Goal: Information Seeking & Learning: Compare options

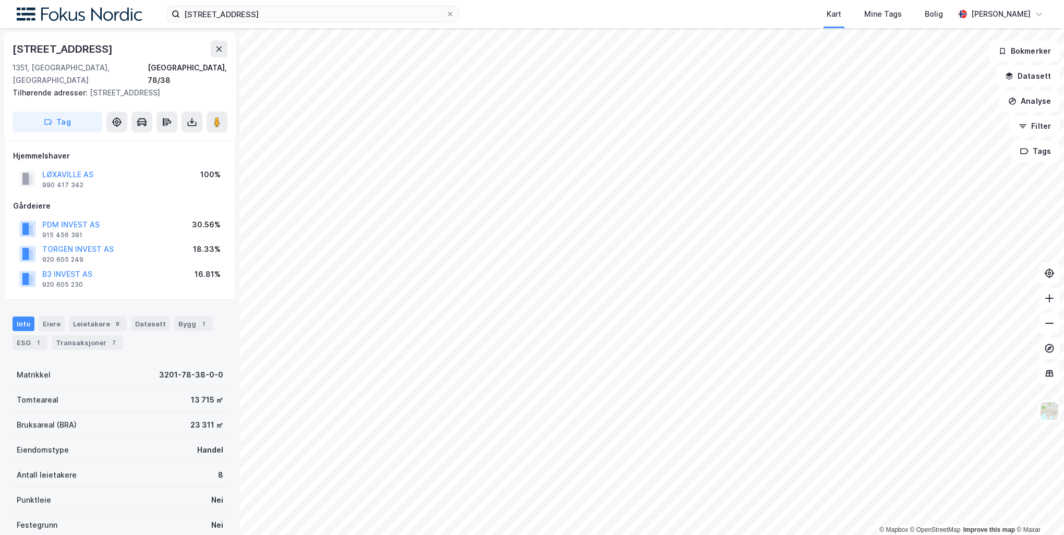
scroll to position [2, 0]
click at [240, 18] on input "[STREET_ADDRESS]" at bounding box center [313, 14] width 266 height 16
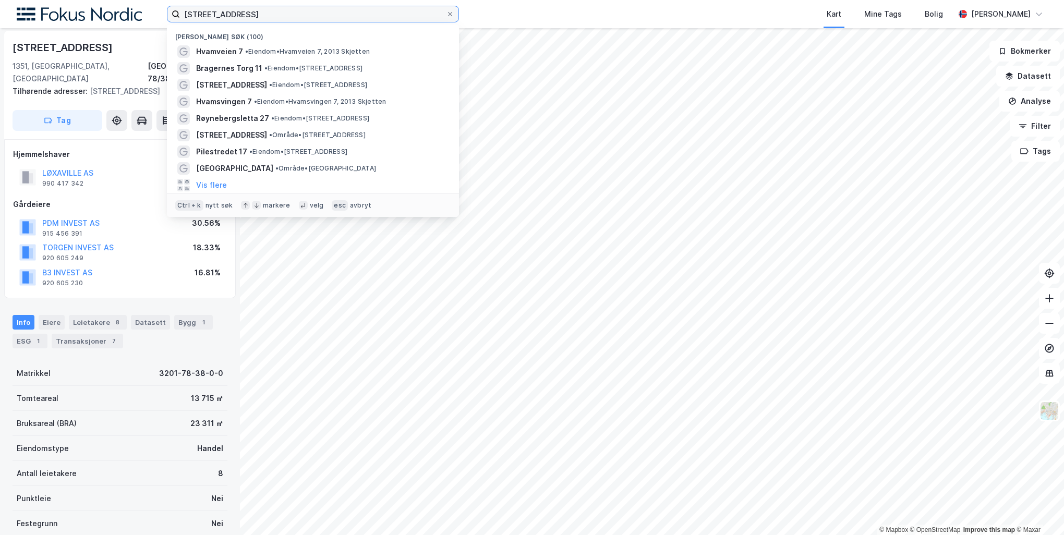
click at [240, 18] on input "[STREET_ADDRESS]" at bounding box center [313, 14] width 266 height 16
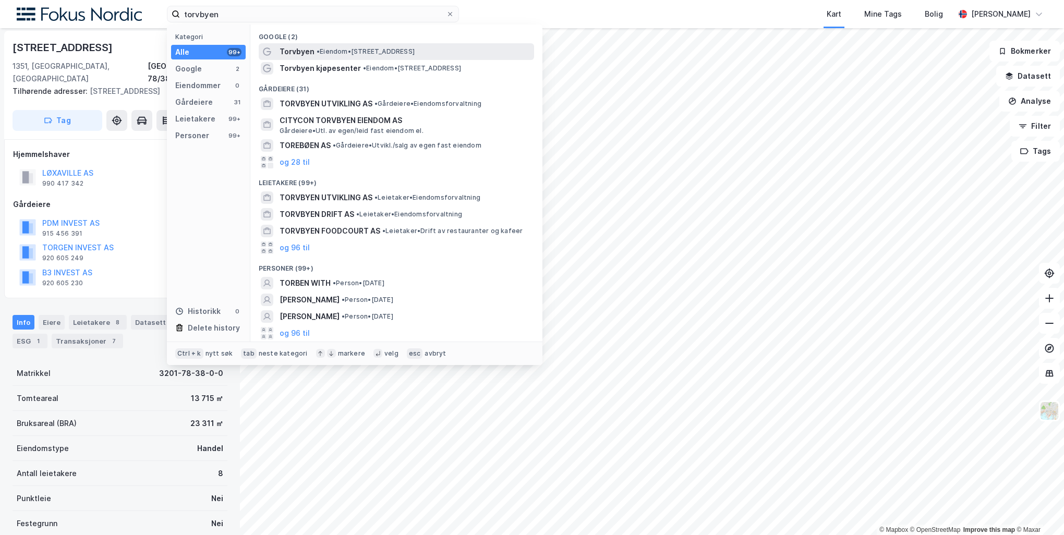
click at [359, 46] on div "Torvbyen • Eiendom • [STREET_ADDRESS]" at bounding box center [405, 51] width 252 height 13
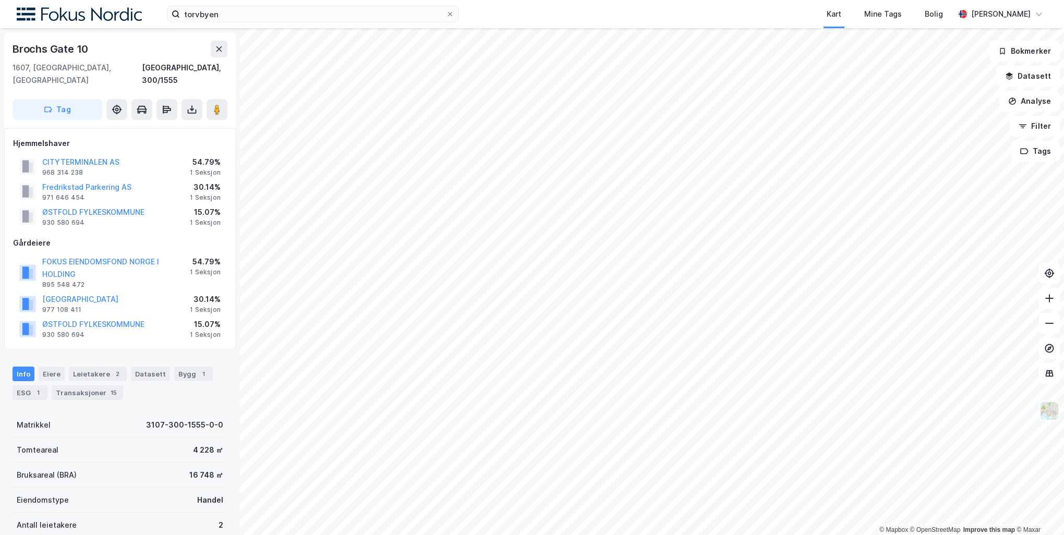
scroll to position [2, 0]
click at [216, 103] on image at bounding box center [217, 108] width 6 height 10
click at [224, 272] on div "© Mapbox © OpenStreetMap Improve this map © Maxar Brochs Gate 10 1607, [GEOGRAP…" at bounding box center [532, 281] width 1064 height 507
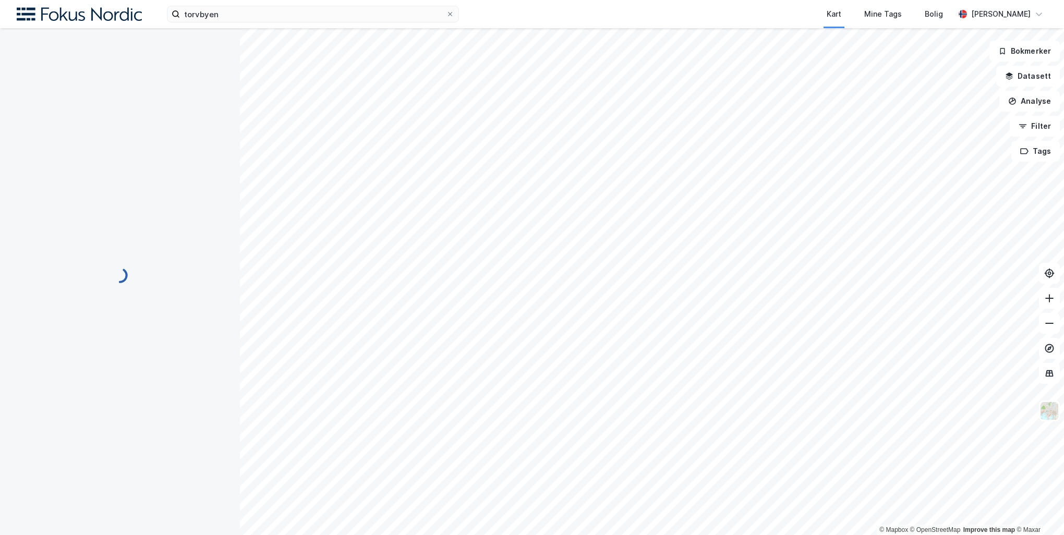
scroll to position [2, 0]
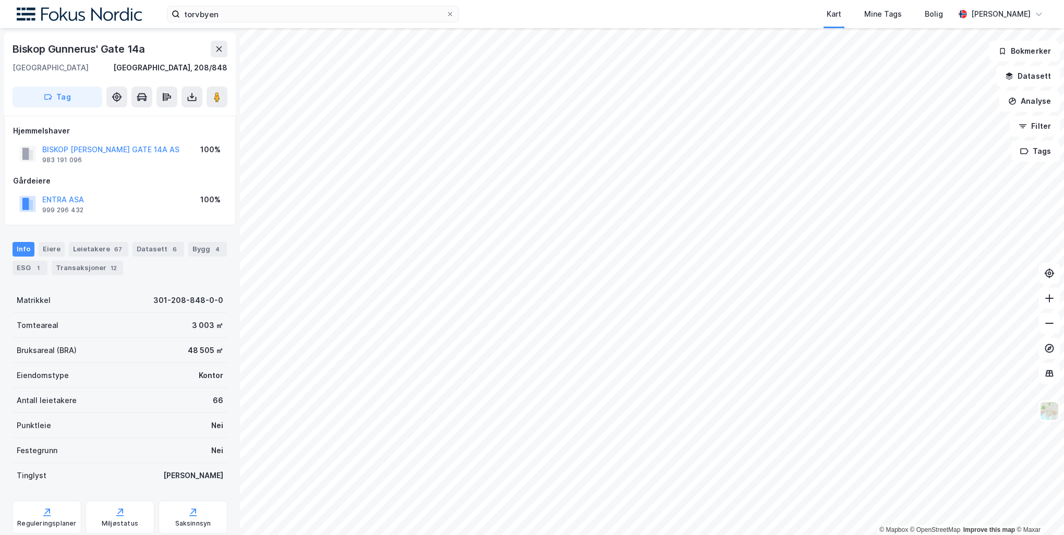
scroll to position [2, 0]
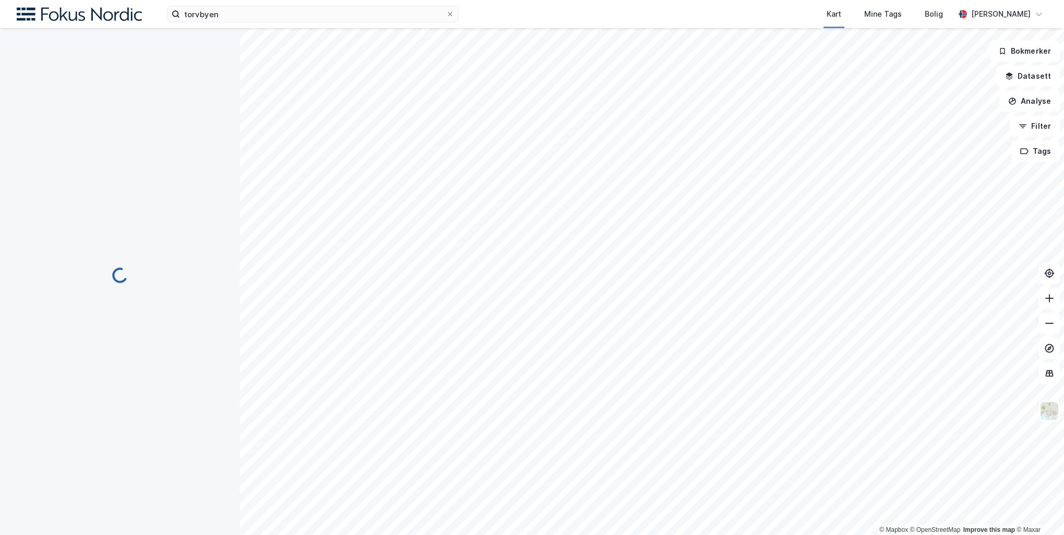
scroll to position [2, 0]
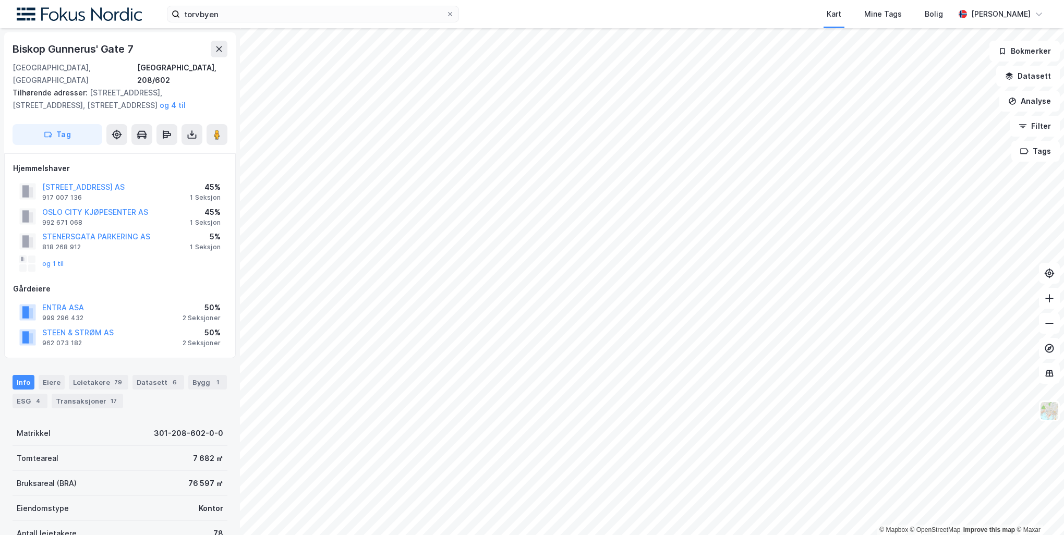
scroll to position [2, 0]
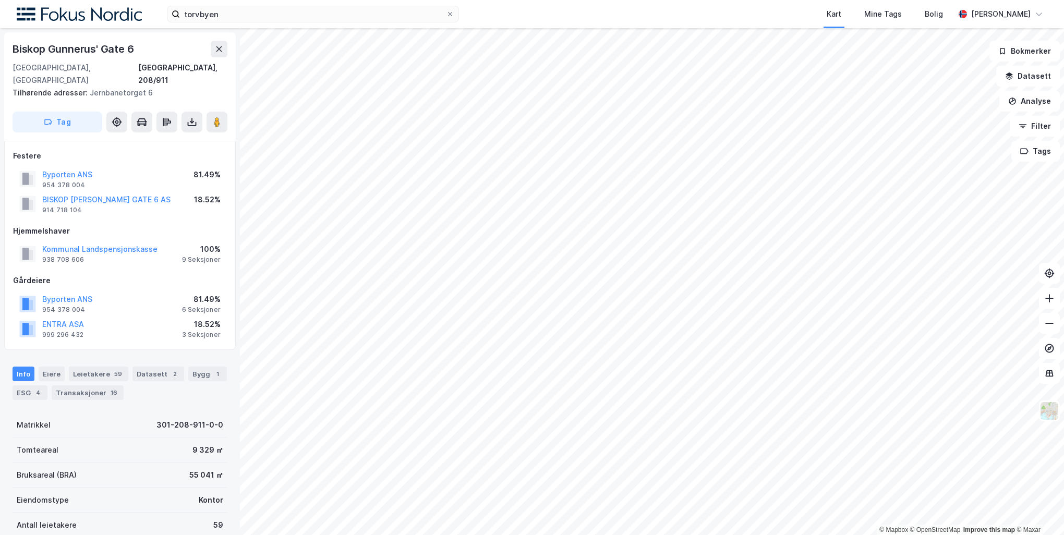
scroll to position [2, 0]
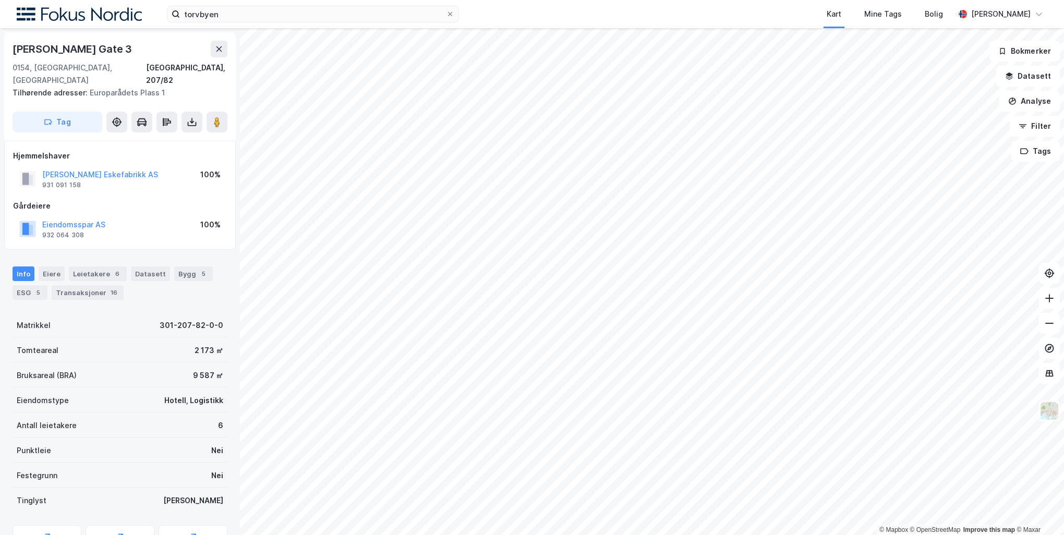
scroll to position [2, 0]
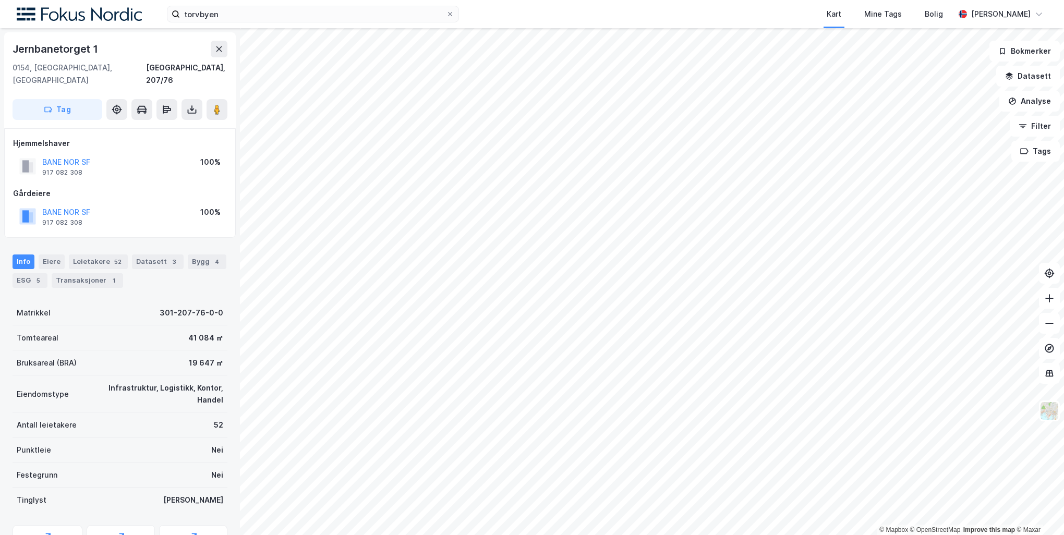
scroll to position [2, 0]
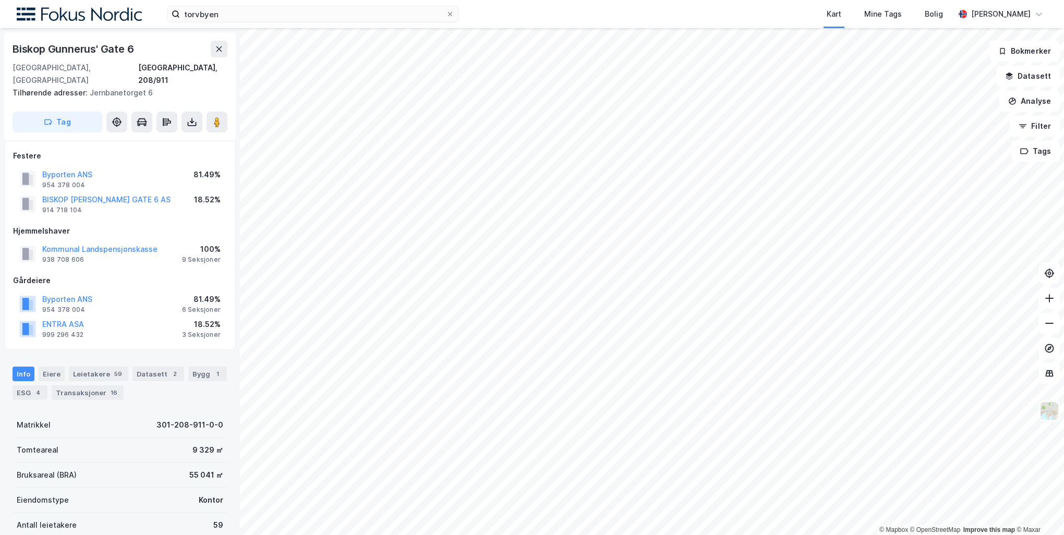
scroll to position [2, 0]
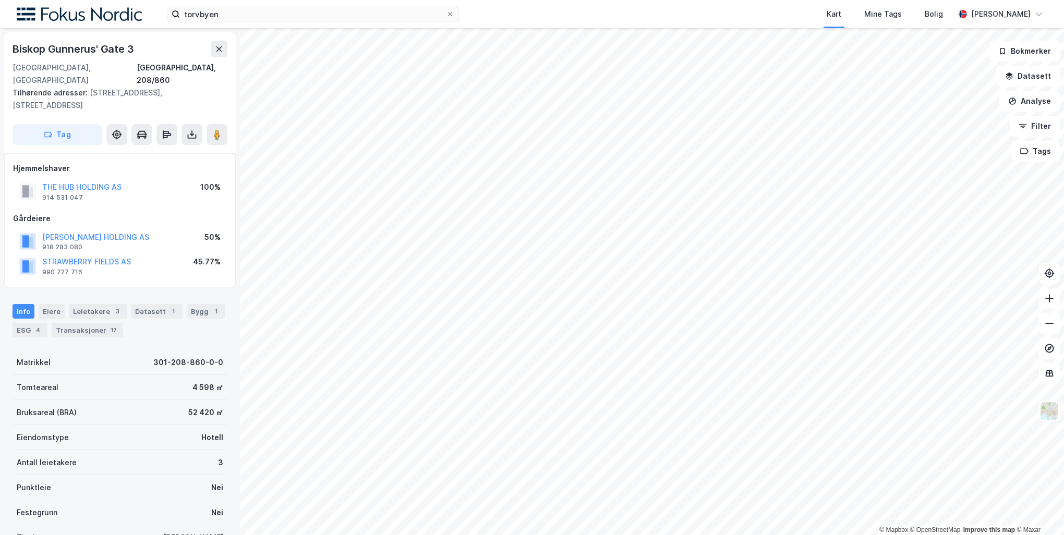
scroll to position [2, 0]
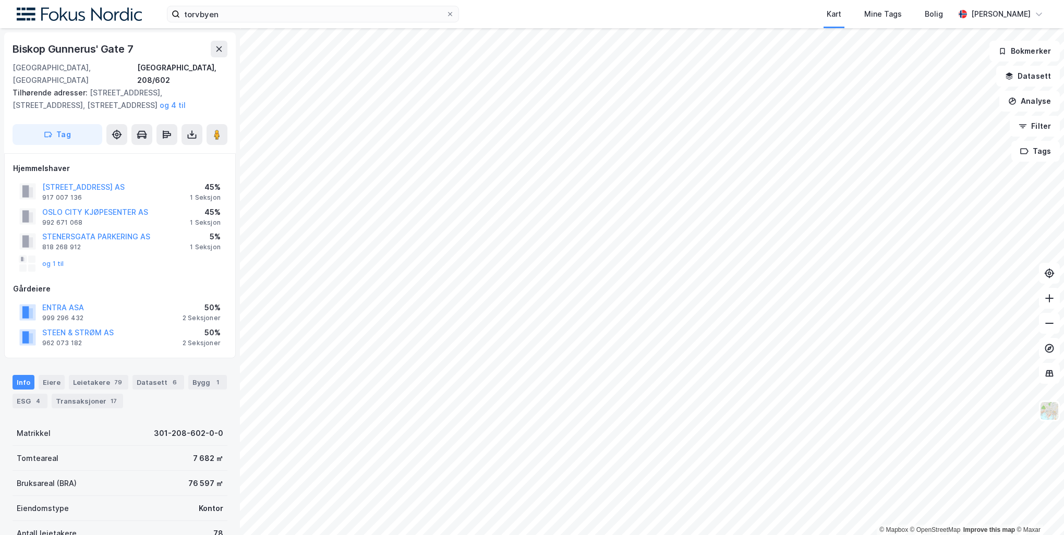
scroll to position [2, 0]
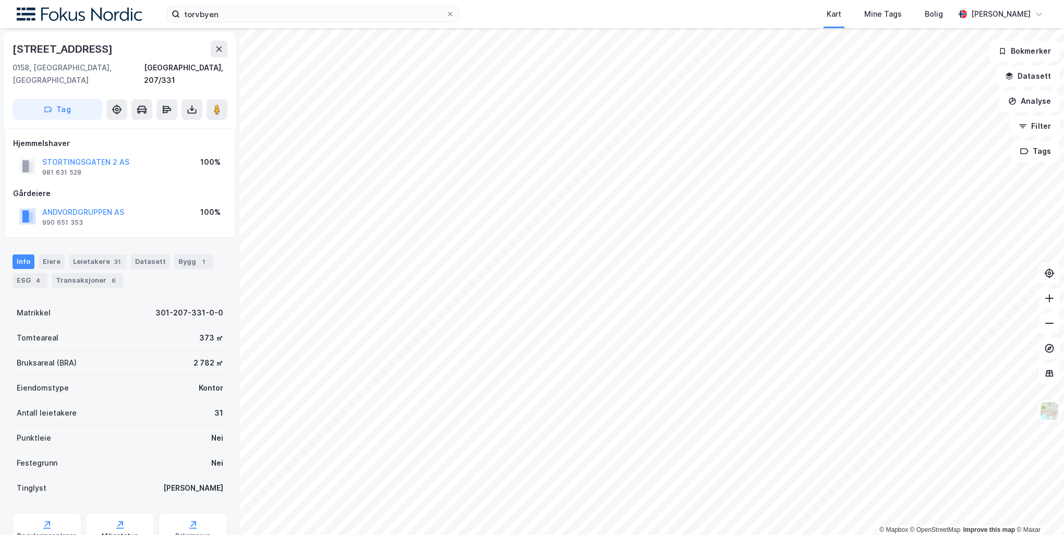
scroll to position [2, 0]
drag, startPoint x: 138, startPoint y: 339, endPoint x: 9, endPoint y: 339, distance: 128.3
click at [9, 339] on div "[STREET_ADDRESS], 207/331 Tag Hjemmelshaver STORTINGSGATEN 2 AS 981 631 528 100…" at bounding box center [120, 281] width 240 height 507
drag, startPoint x: 9, startPoint y: 339, endPoint x: 165, endPoint y: 339, distance: 155.4
click at [165, 349] on div "Bruksareal (BRA) 2 782 ㎡" at bounding box center [120, 361] width 215 height 25
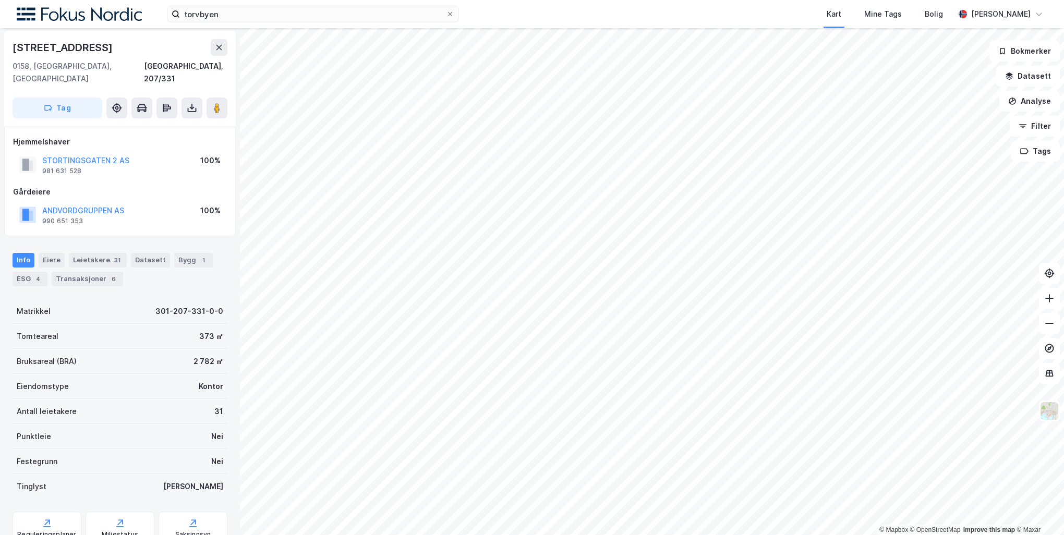
click at [143, 327] on div "Tomteareal 373 ㎡" at bounding box center [120, 336] width 215 height 25
drag, startPoint x: 136, startPoint y: 199, endPoint x: 18, endPoint y: 195, distance: 117.9
click at [18, 202] on div "ANDVORDGRUPPEN AS 990 651 353 100%" at bounding box center [120, 214] width 214 height 25
drag, startPoint x: 18, startPoint y: 195, endPoint x: 150, endPoint y: 153, distance: 138.4
click at [150, 153] on div "STORTINGSGATEN 2 AS 981 631 528 100%" at bounding box center [120, 164] width 214 height 25
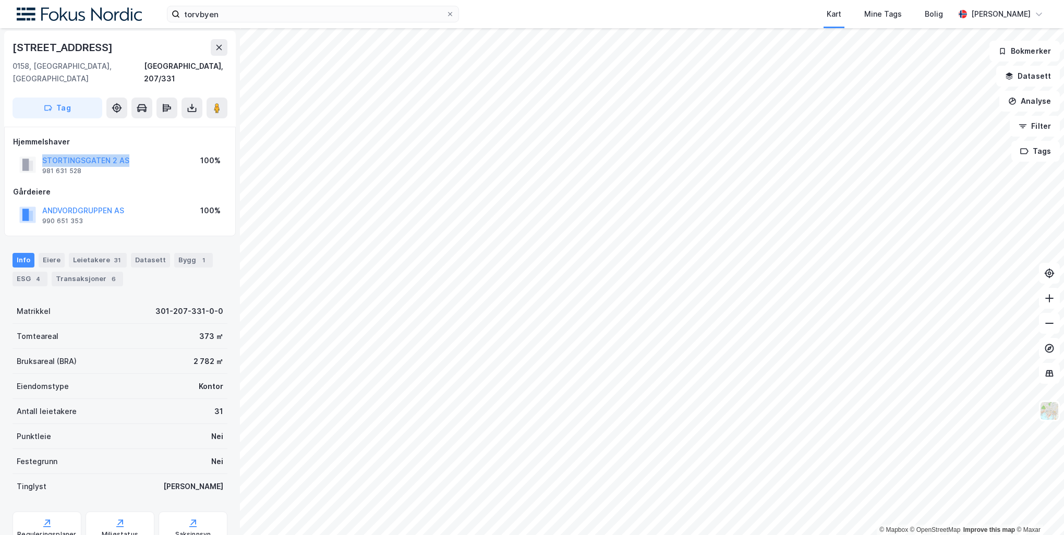
drag, startPoint x: 151, startPoint y: 148, endPoint x: 37, endPoint y: 151, distance: 114.2
click at [37, 152] on div "STORTINGSGATEN 2 AS 981 631 528 100%" at bounding box center [120, 164] width 214 height 25
click at [205, 204] on div "100%" at bounding box center [210, 210] width 20 height 13
drag, startPoint x: 37, startPoint y: 145, endPoint x: 115, endPoint y: 152, distance: 79.0
click at [115, 154] on div "STORTINGSGATEN 2 AS 981 631 528" at bounding box center [74, 164] width 110 height 21
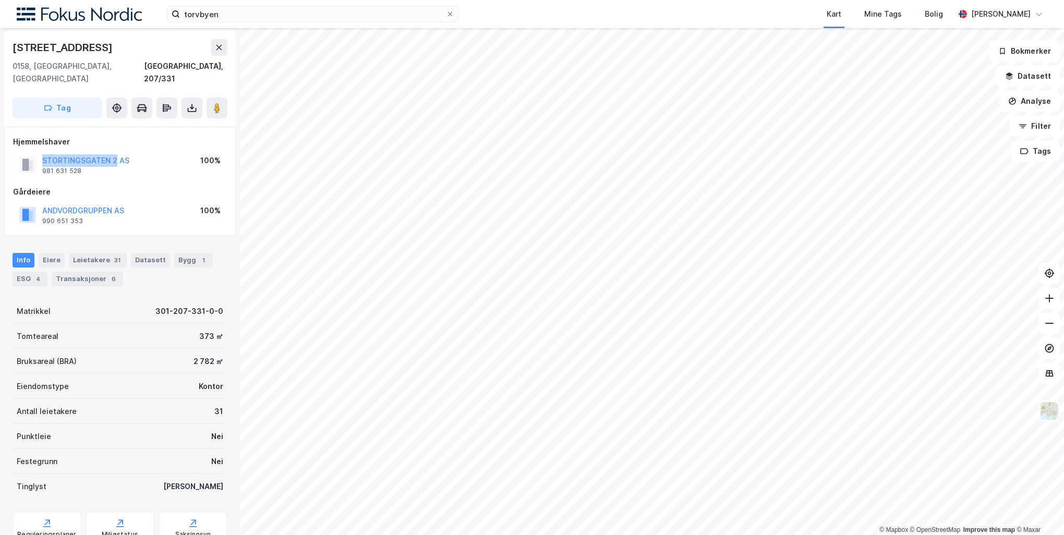
copy button "STORTINGSGATEN 2"
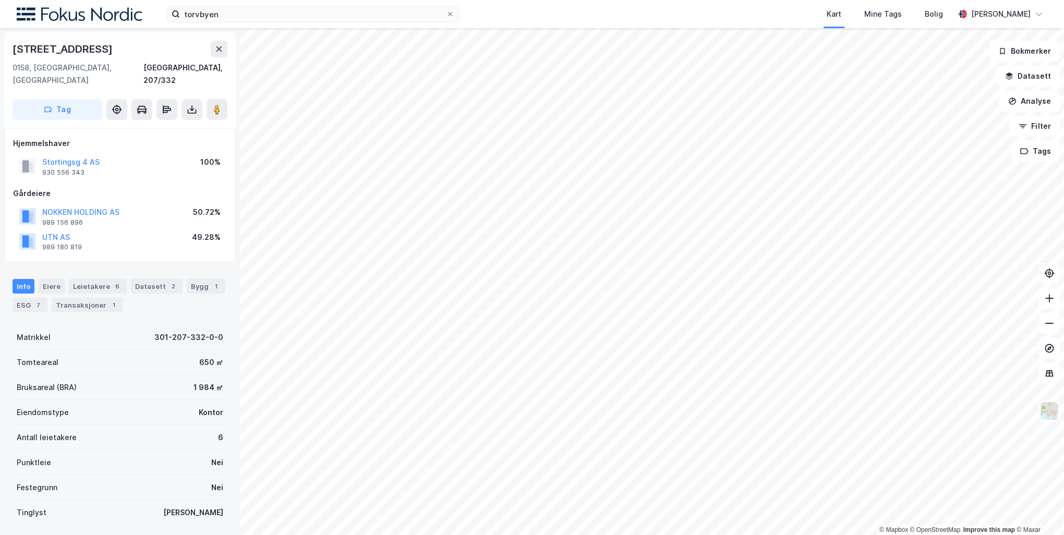
scroll to position [2, 0]
click at [216, 103] on image at bounding box center [217, 108] width 6 height 10
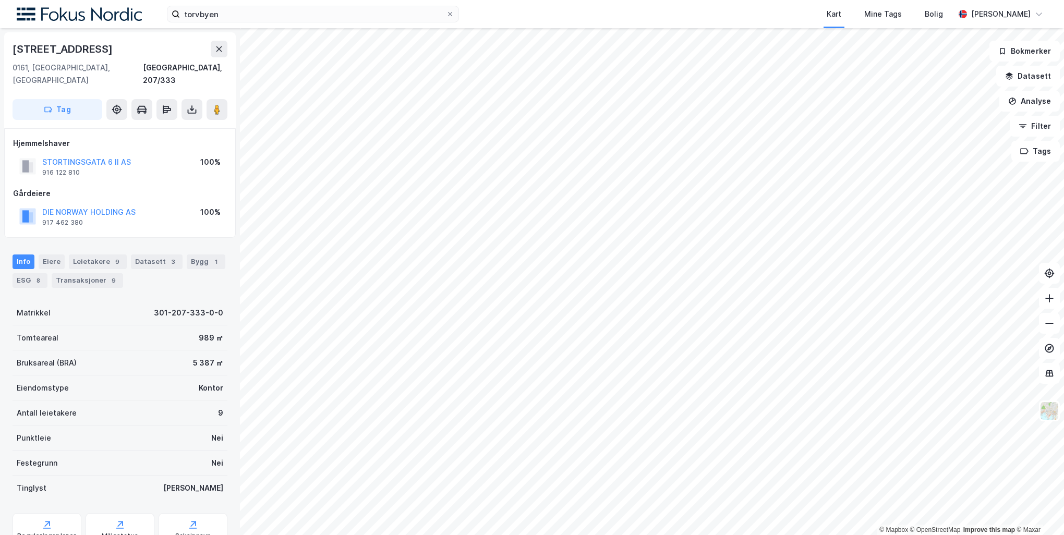
scroll to position [2, 0]
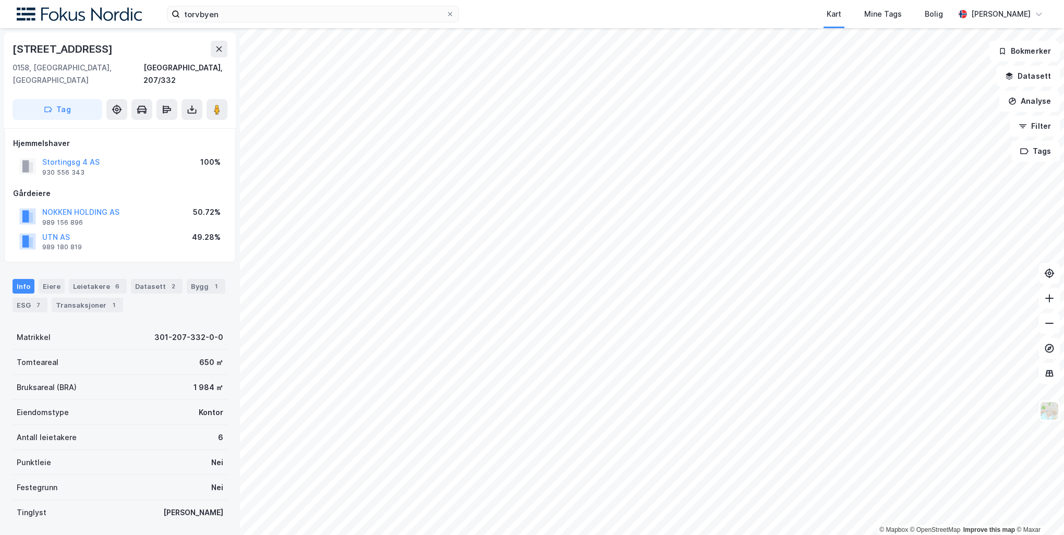
scroll to position [2, 0]
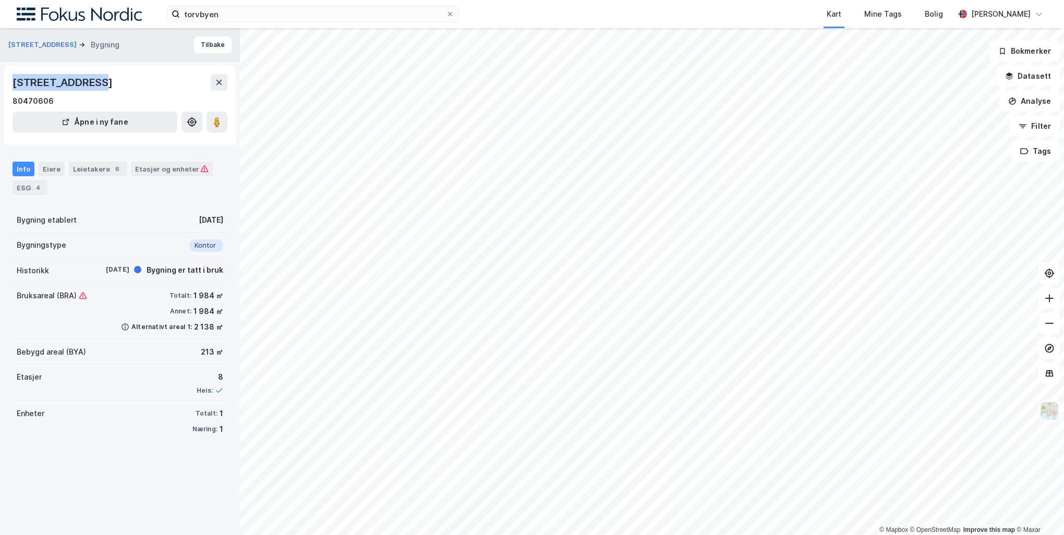
drag, startPoint x: 89, startPoint y: 78, endPoint x: 15, endPoint y: 79, distance: 74.0
click at [15, 79] on div "[STREET_ADDRESS]" at bounding box center [64, 82] width 102 height 17
copy div "[STREET_ADDRESS]"
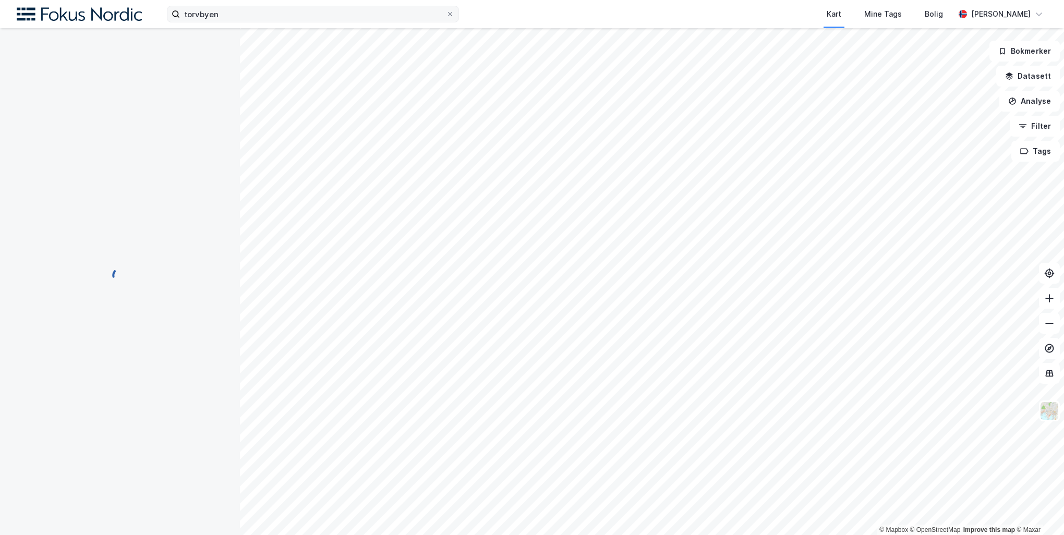
scroll to position [2, 0]
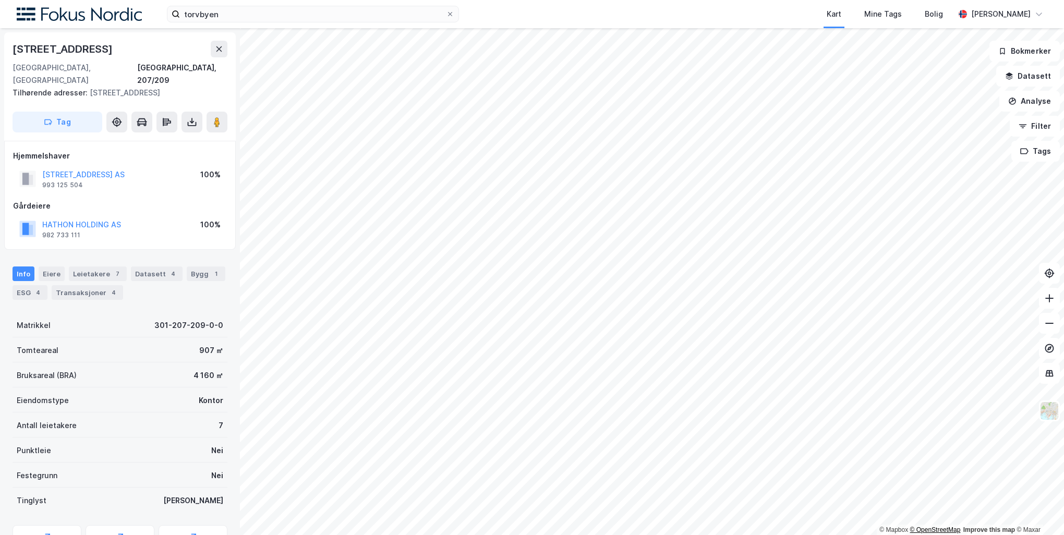
scroll to position [2, 0]
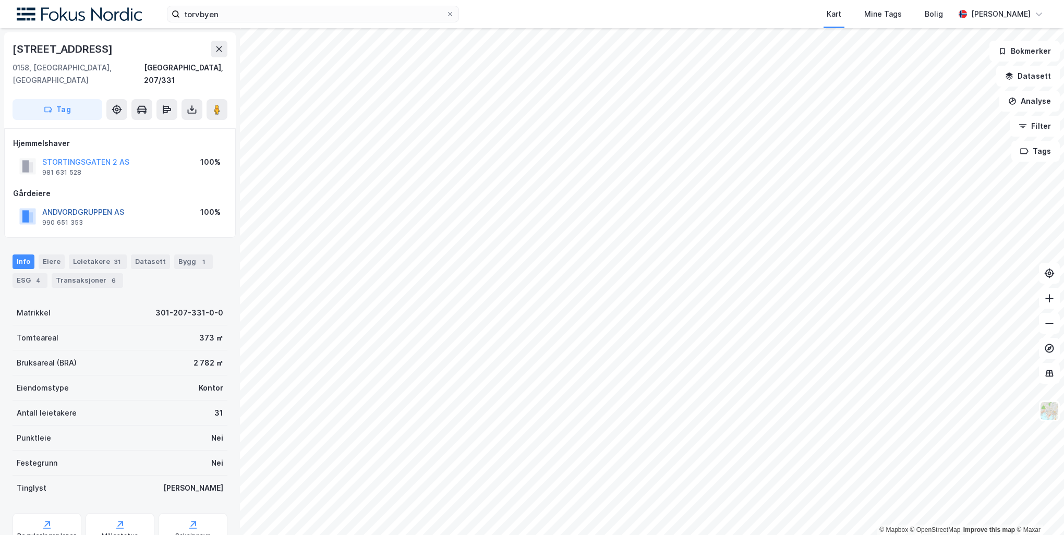
click at [0, 0] on button "ANDVORDGRUPPEN AS" at bounding box center [0, 0] width 0 height 0
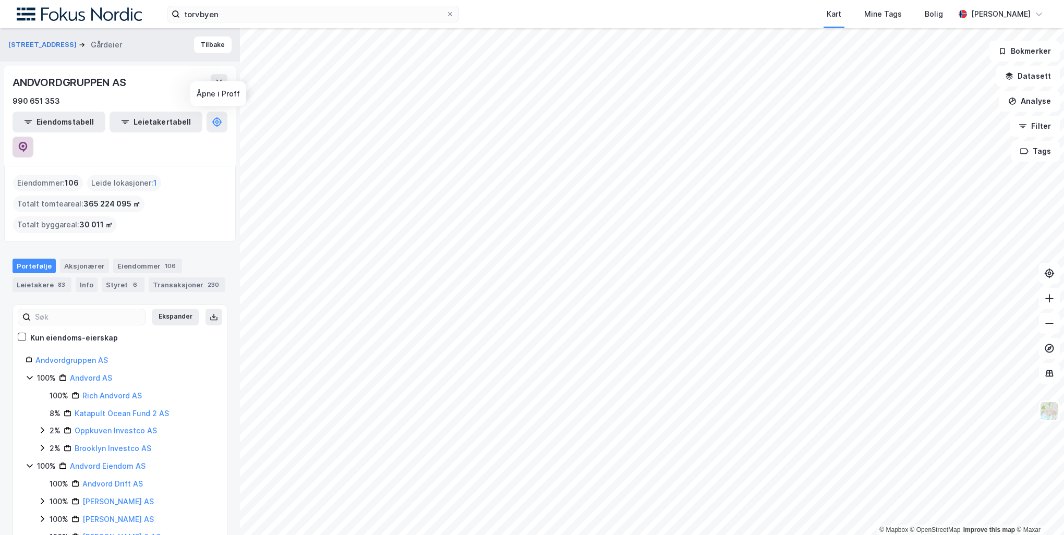
click at [28, 142] on icon at bounding box center [23, 147] width 9 height 10
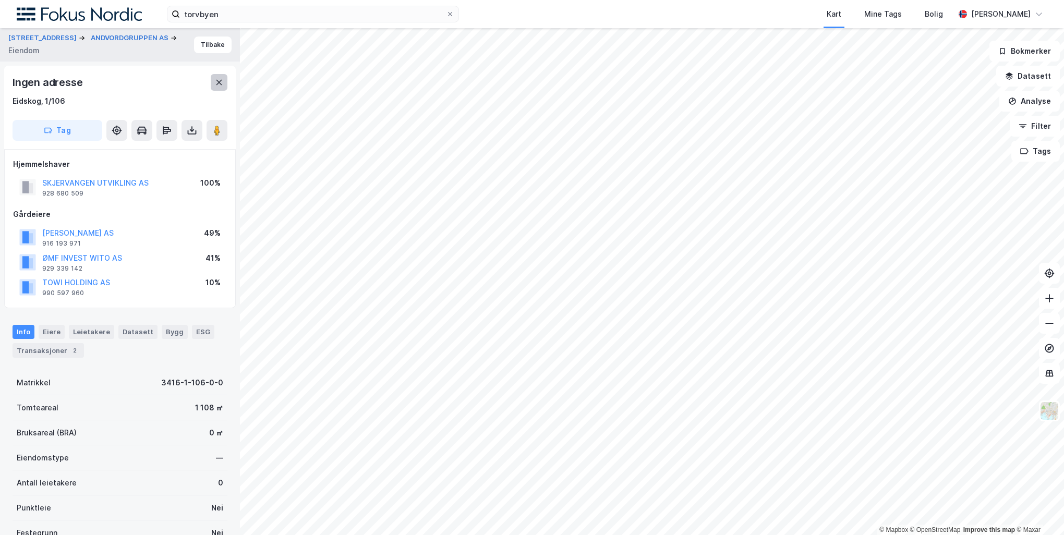
click at [223, 86] on button at bounding box center [219, 82] width 17 height 17
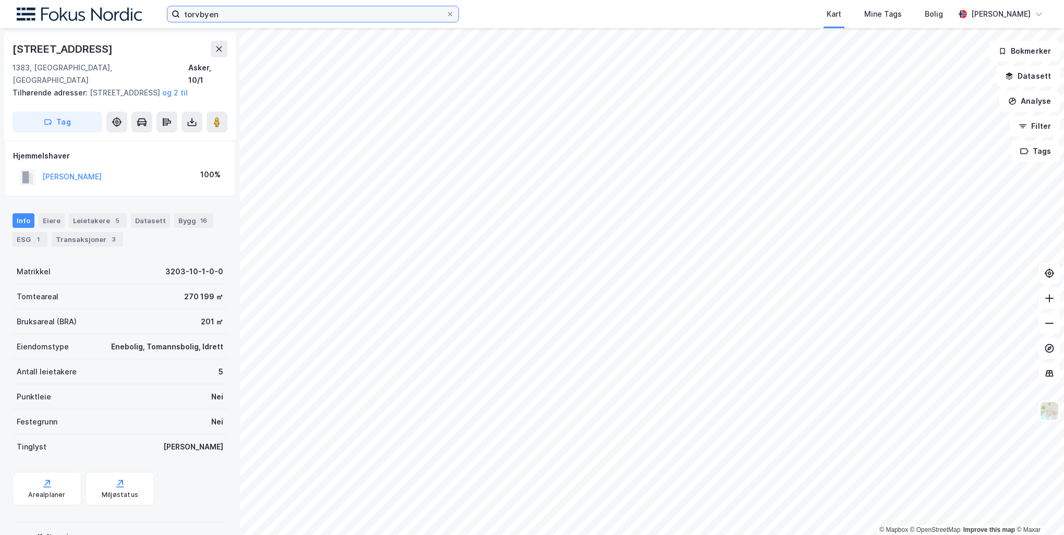
click at [202, 16] on input "torvbyen" at bounding box center [313, 14] width 266 height 16
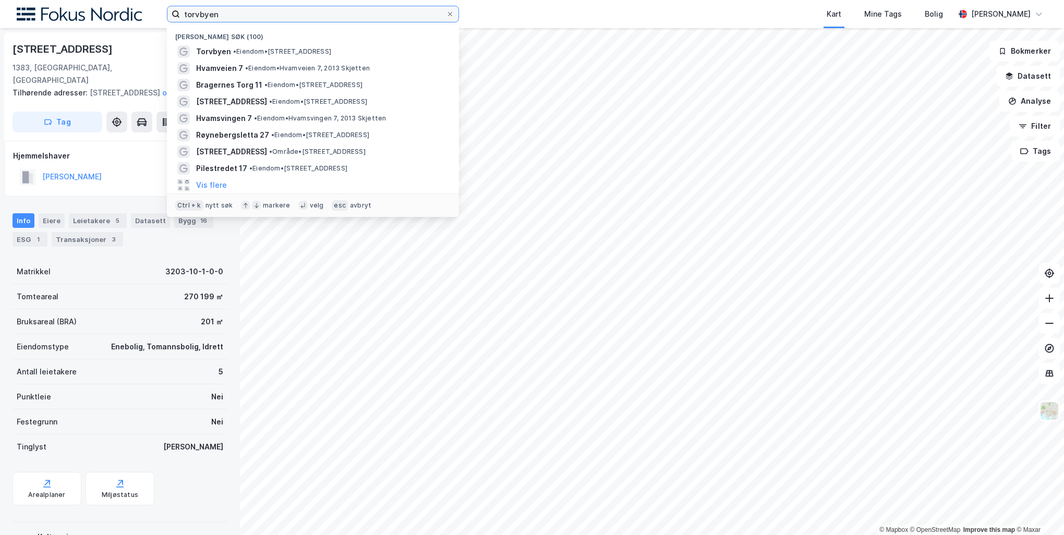
click at [202, 16] on input "torvbyen" at bounding box center [313, 14] width 266 height 16
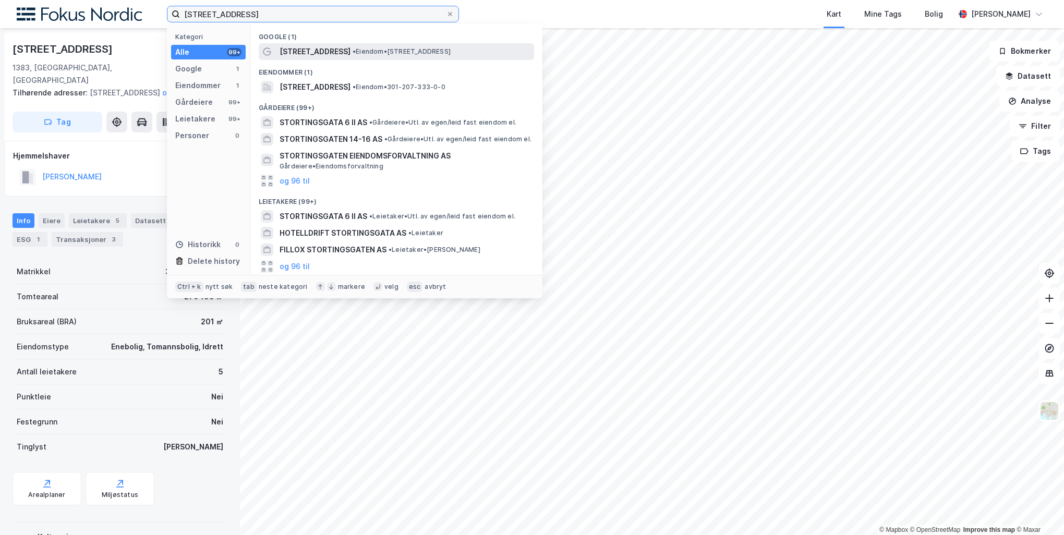
type input "[STREET_ADDRESS]"
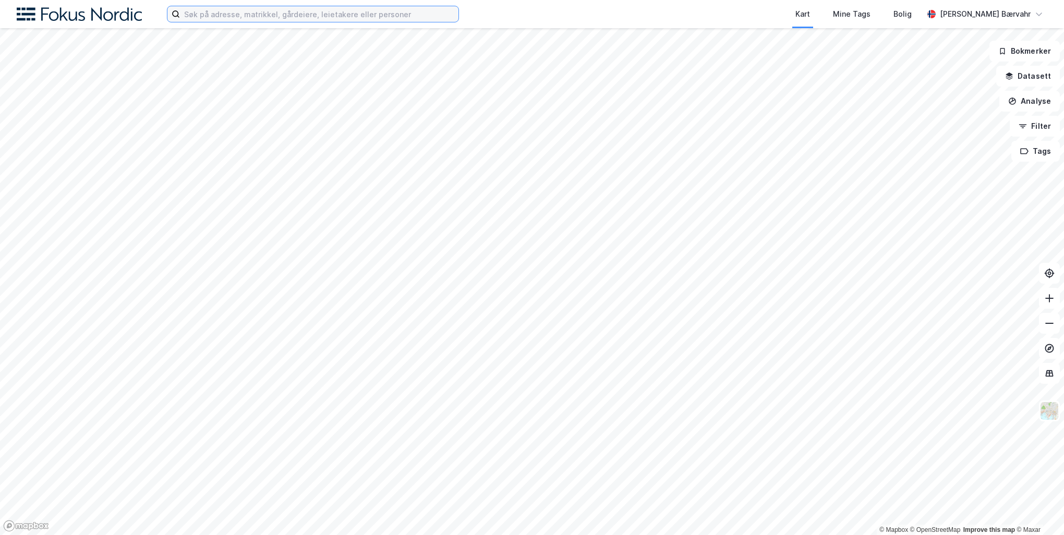
click at [250, 14] on input at bounding box center [319, 14] width 278 height 16
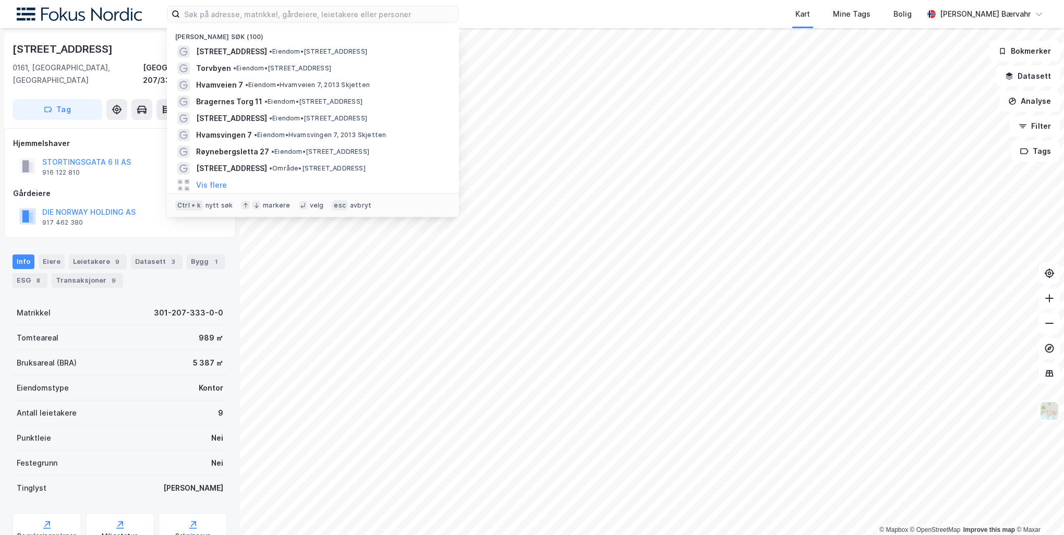
click at [674, 9] on div "Kart Mine Tags Bolig" at bounding box center [716, 14] width 414 height 28
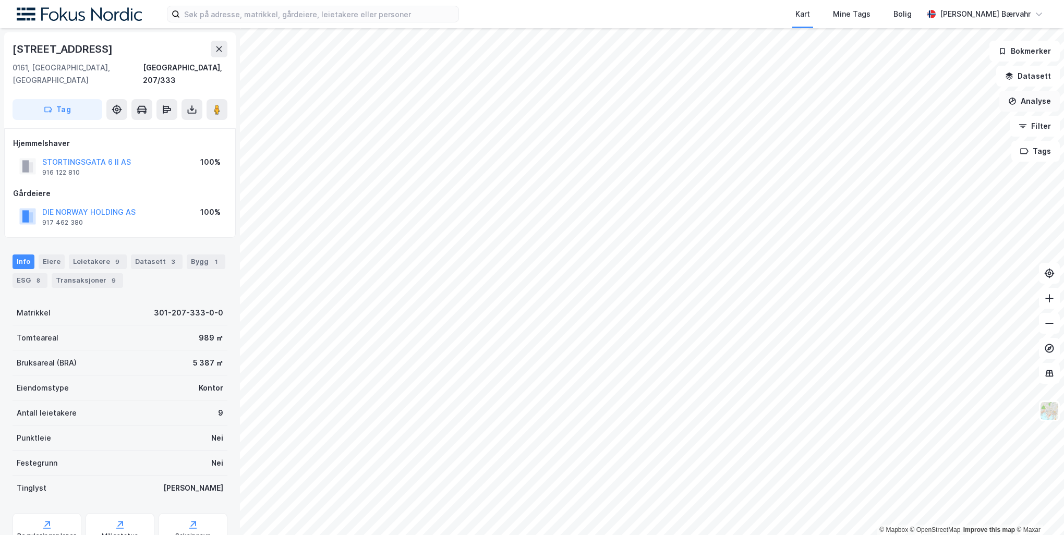
click at [1039, 96] on button "Analyse" at bounding box center [1029, 101] width 60 height 21
click at [1038, 74] on button "Datasett" at bounding box center [1028, 76] width 64 height 21
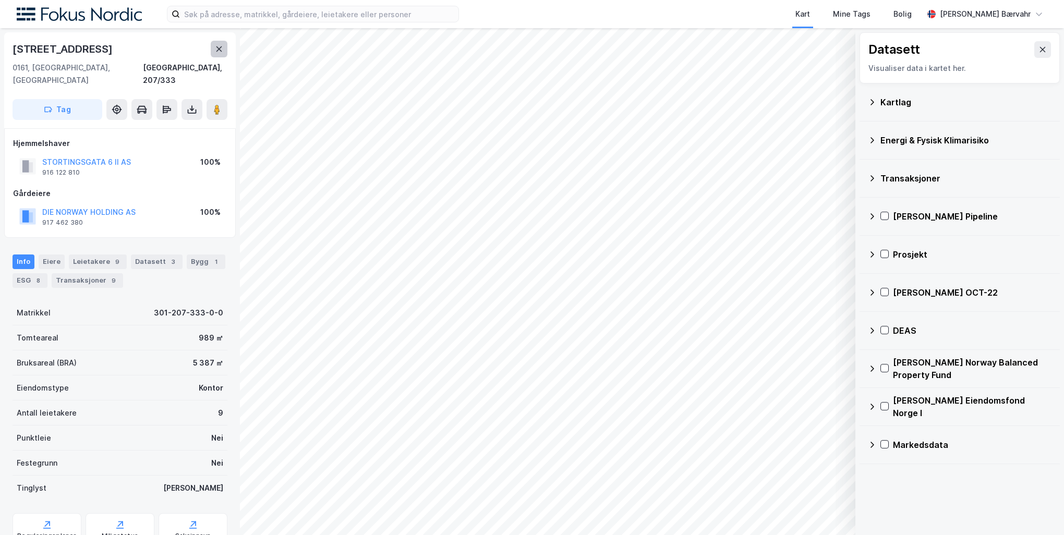
click at [217, 48] on icon at bounding box center [219, 48] width 6 height 5
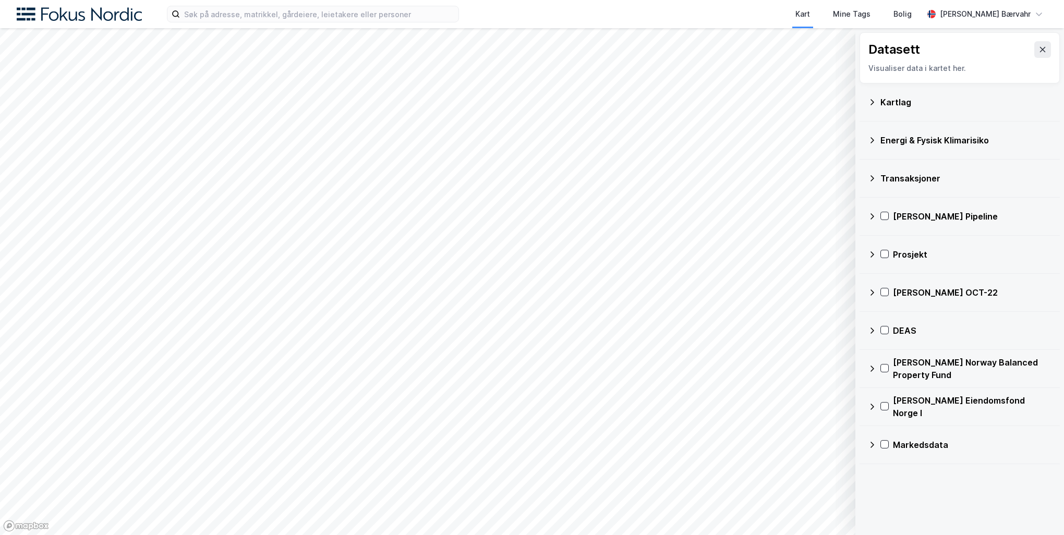
click at [1043, 53] on div "Datasett Visualiser data i kartet her." at bounding box center [959, 57] width 200 height 51
click at [1038, 52] on icon at bounding box center [1042, 49] width 8 height 8
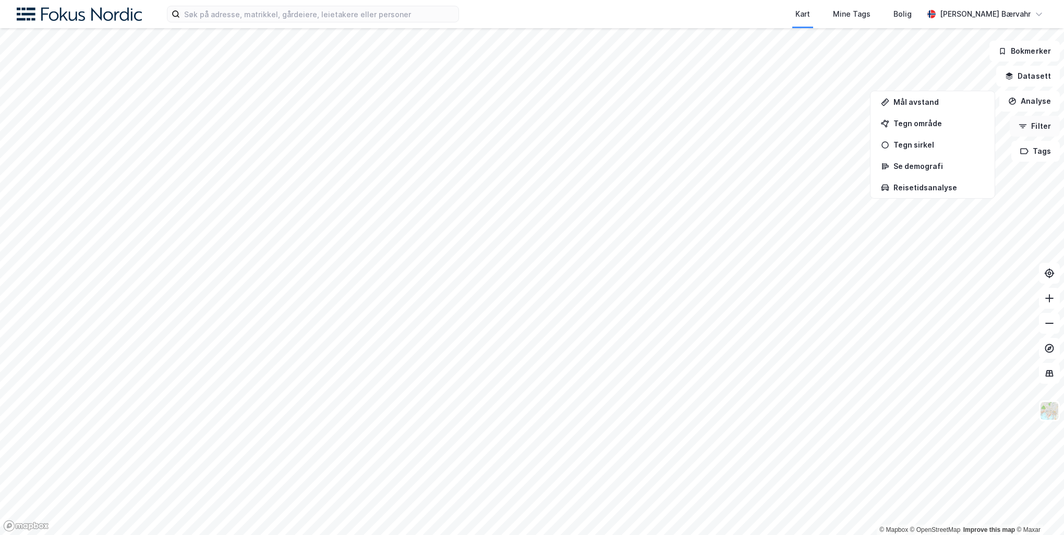
click at [1031, 126] on button "Filter" at bounding box center [1035, 126] width 50 height 21
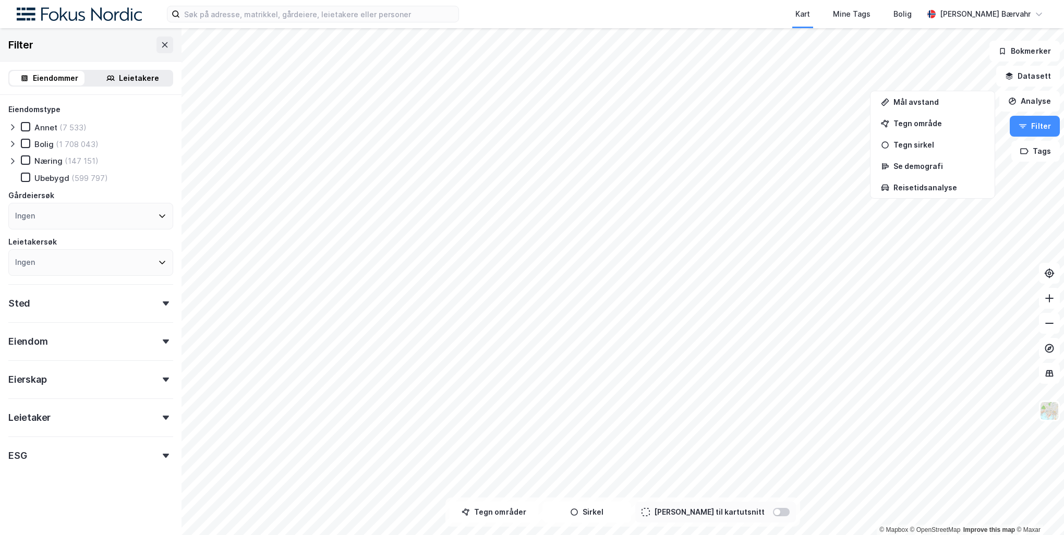
click at [125, 337] on div "Eiendom" at bounding box center [90, 337] width 165 height 30
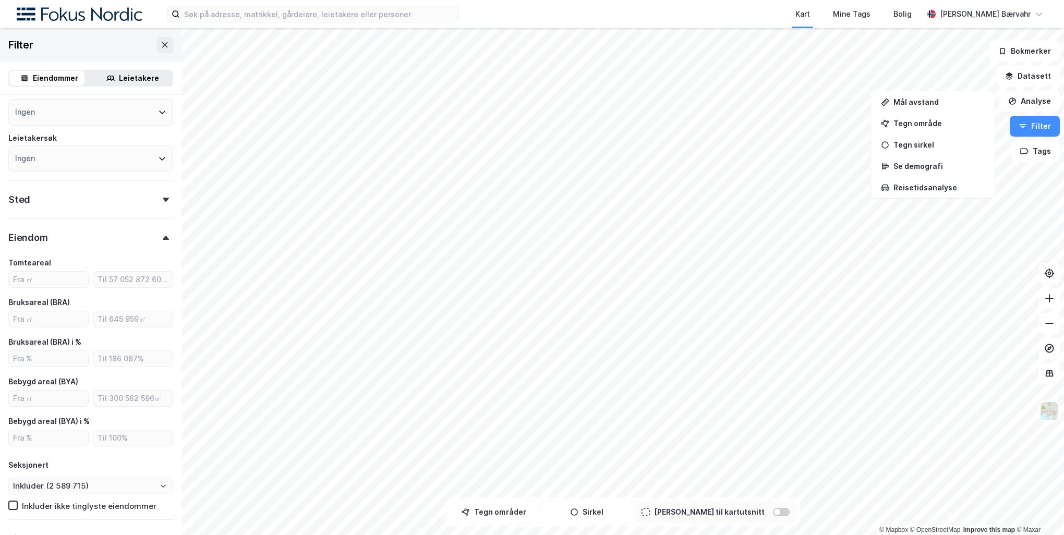
scroll to position [104, 0]
click at [45, 320] on input "number" at bounding box center [48, 319] width 79 height 16
type input "2000"
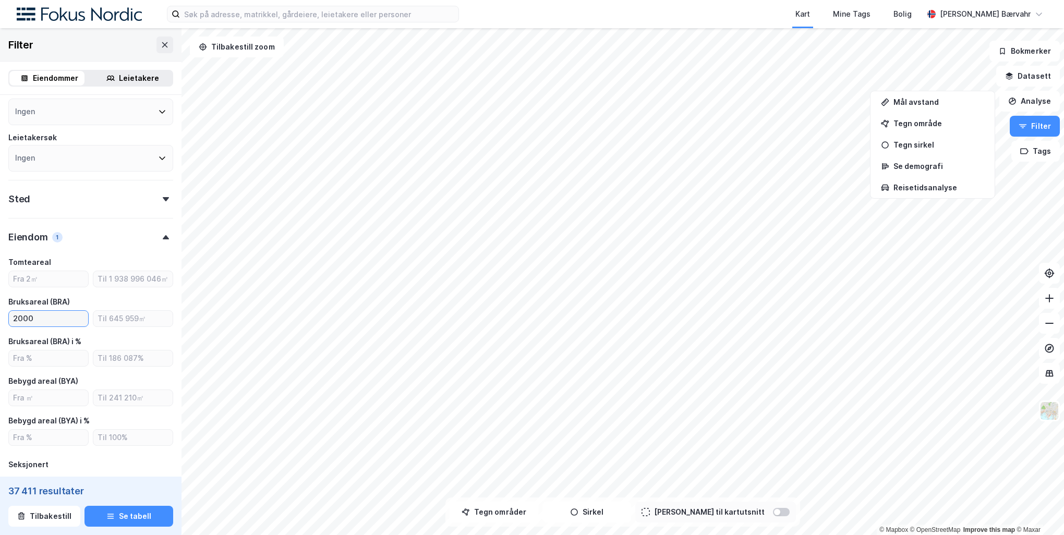
type input "Inkluder (37 411)"
type input "2000"
click at [132, 320] on input "number" at bounding box center [132, 319] width 79 height 16
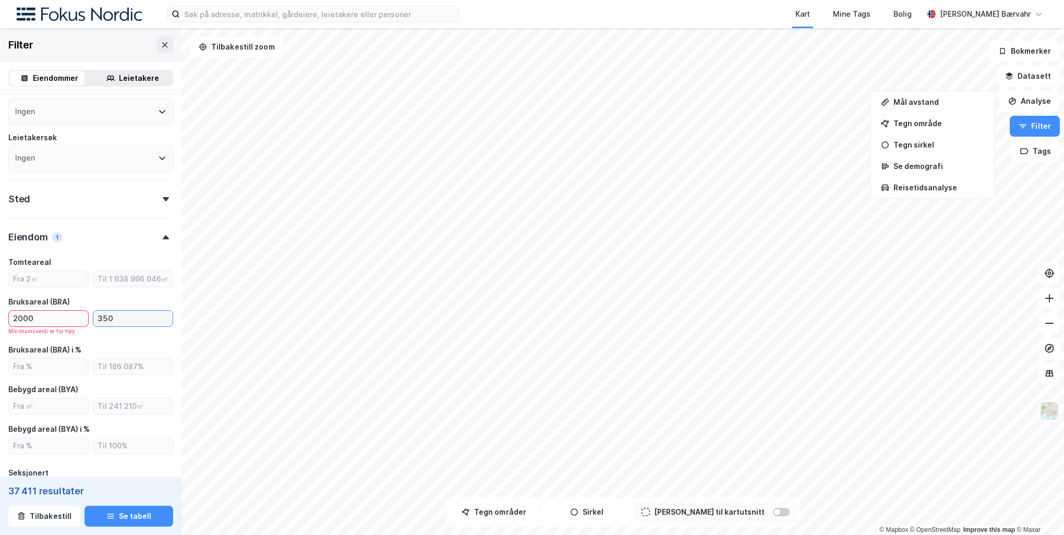
type input "3500"
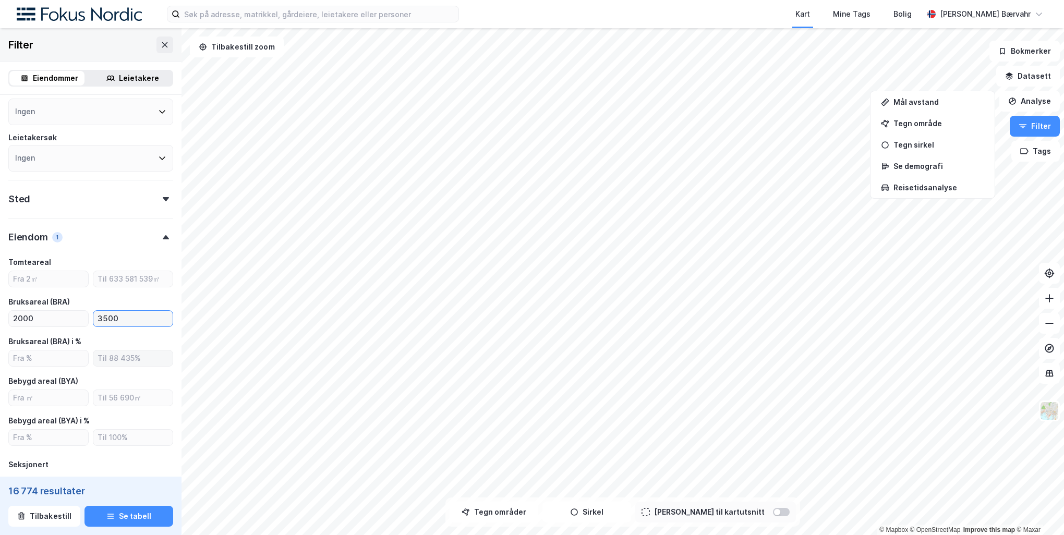
type input "Inkluder (16 774)"
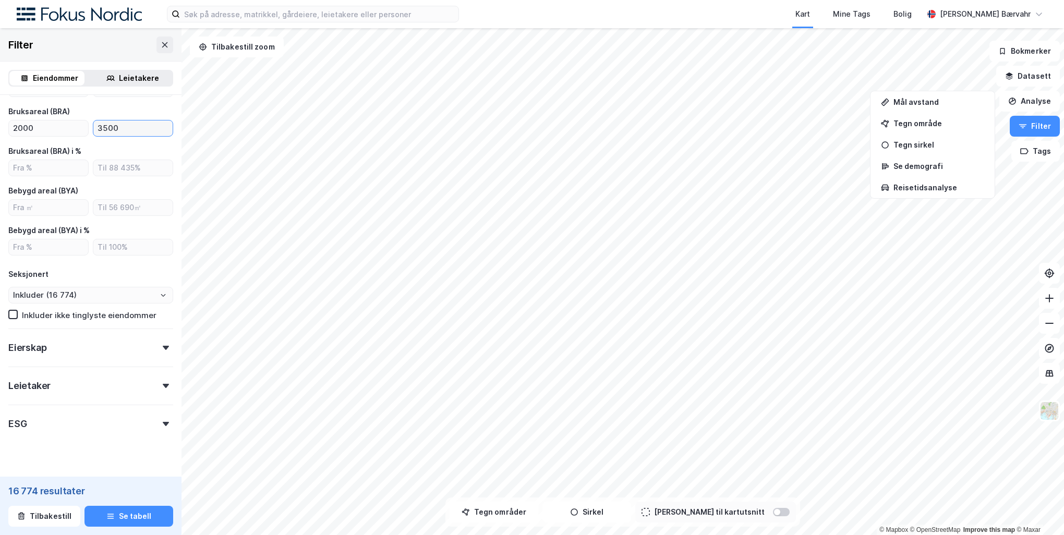
scroll to position [312, 0]
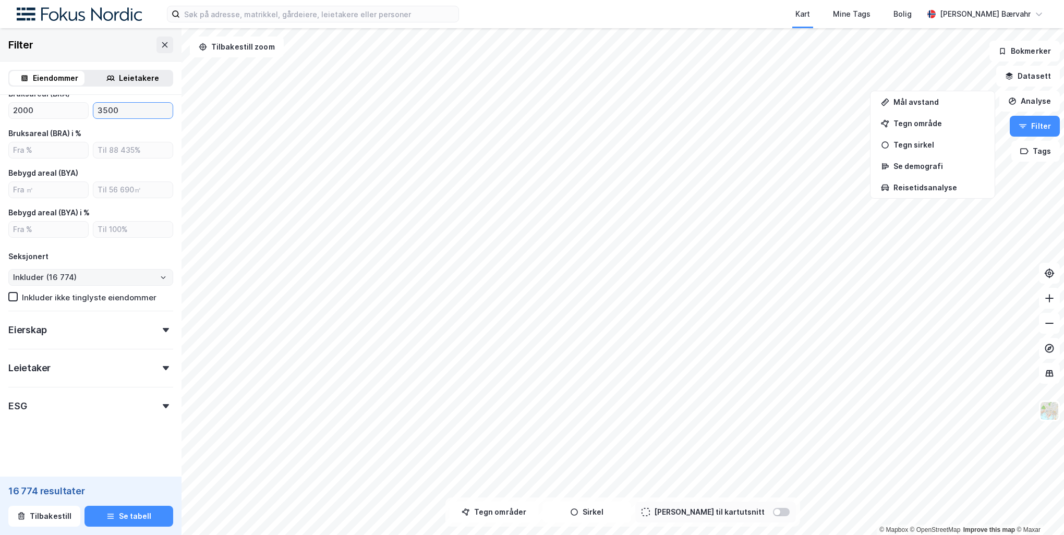
type input "3500"
click at [112, 274] on input "Inkluder (16 774)" at bounding box center [91, 278] width 164 height 16
drag, startPoint x: 112, startPoint y: 274, endPoint x: 96, endPoint y: 312, distance: 41.4
click at [96, 312] on li "Ekskluder (12 238)" at bounding box center [86, 314] width 157 height 19
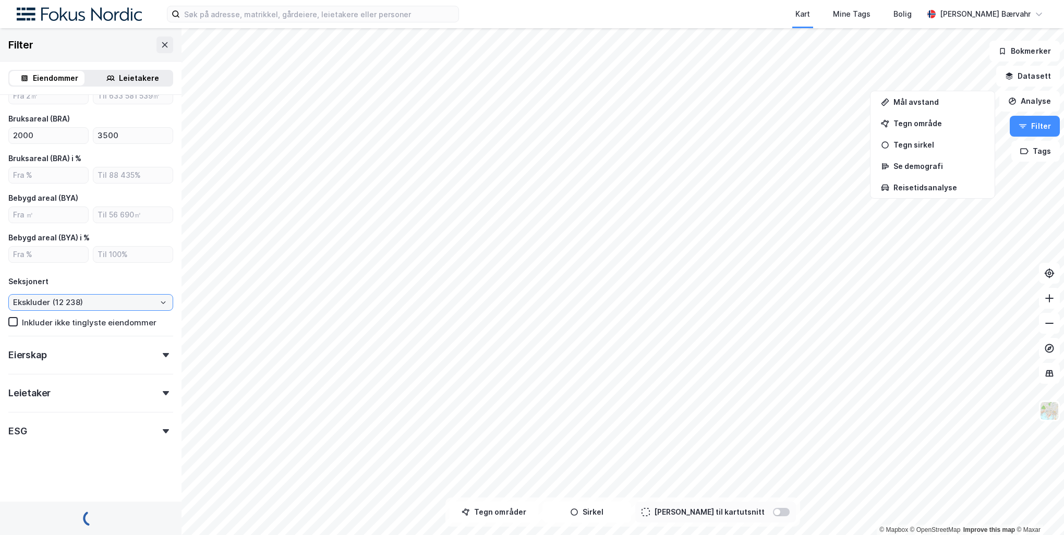
scroll to position [312, 0]
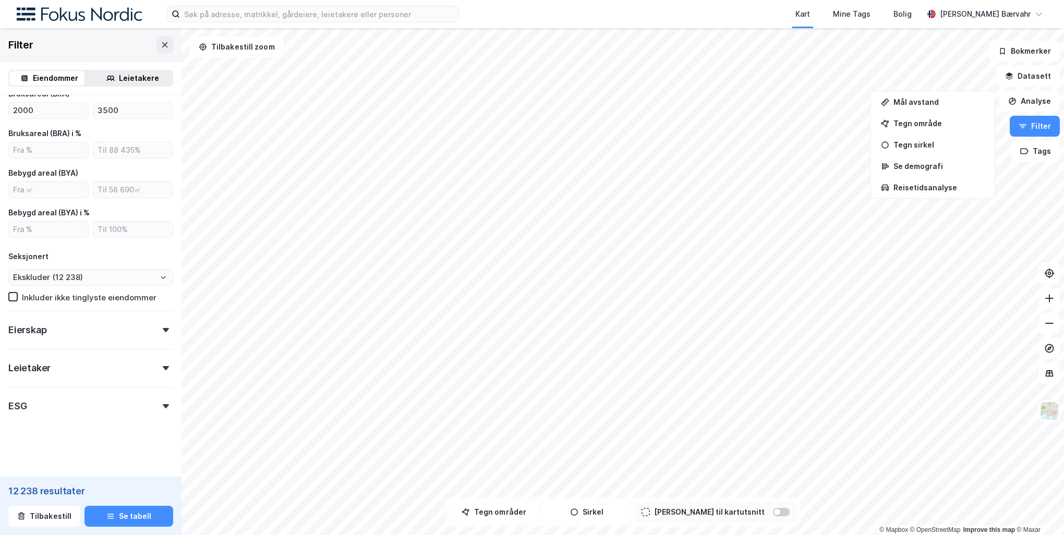
click at [101, 325] on div "Eierskap" at bounding box center [90, 326] width 165 height 30
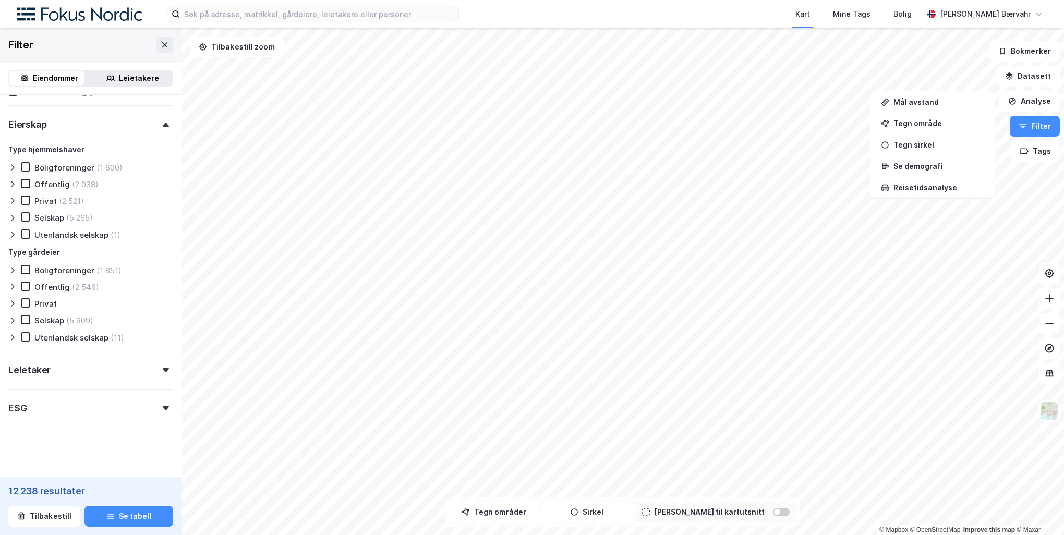
scroll to position [521, 0]
click at [96, 362] on div "Leietaker" at bounding box center [90, 363] width 165 height 30
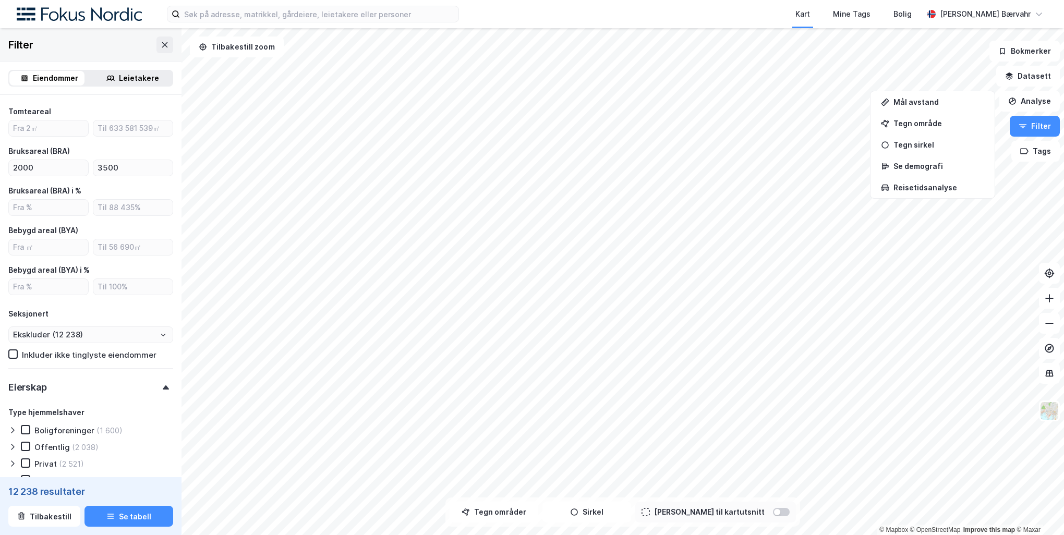
scroll to position [0, 0]
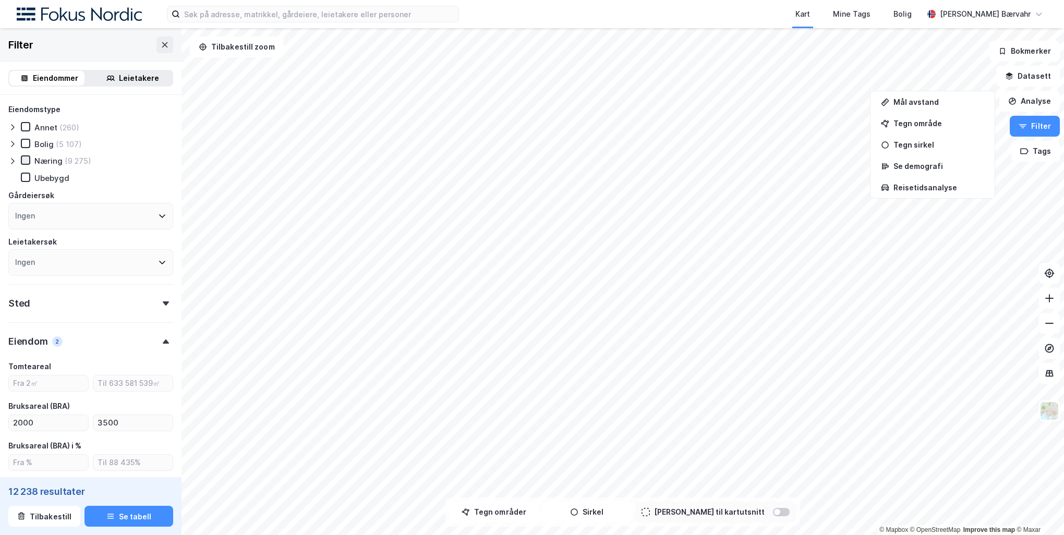
click at [23, 161] on icon at bounding box center [26, 161] width 6 height 4
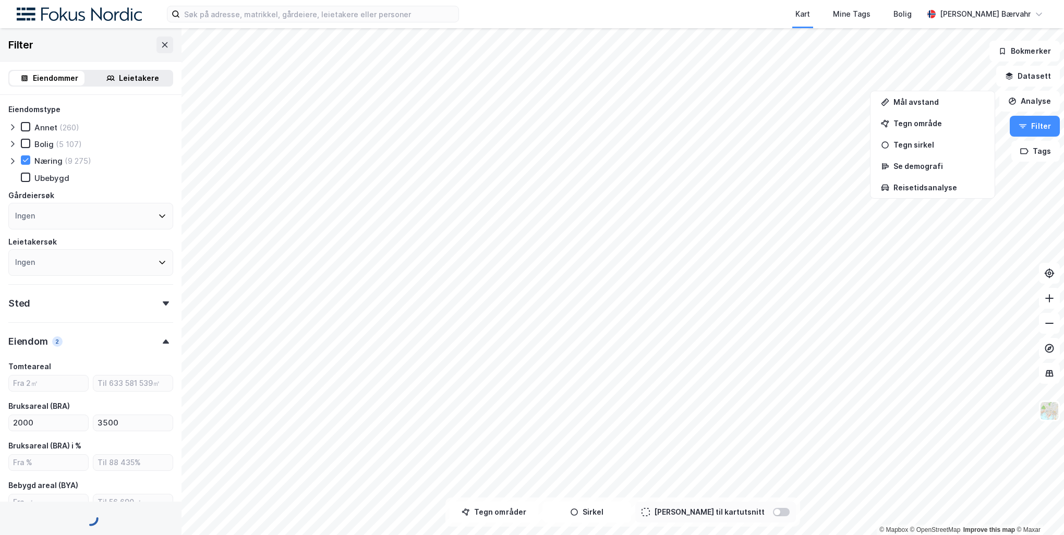
click at [13, 161] on icon at bounding box center [12, 161] width 8 height 8
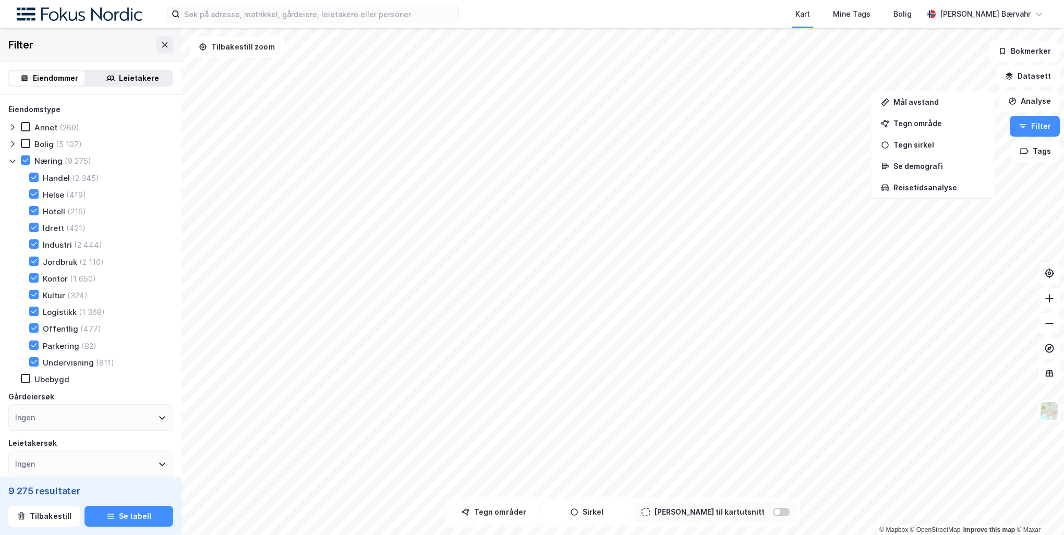
type input "Ekskluder (9 275)"
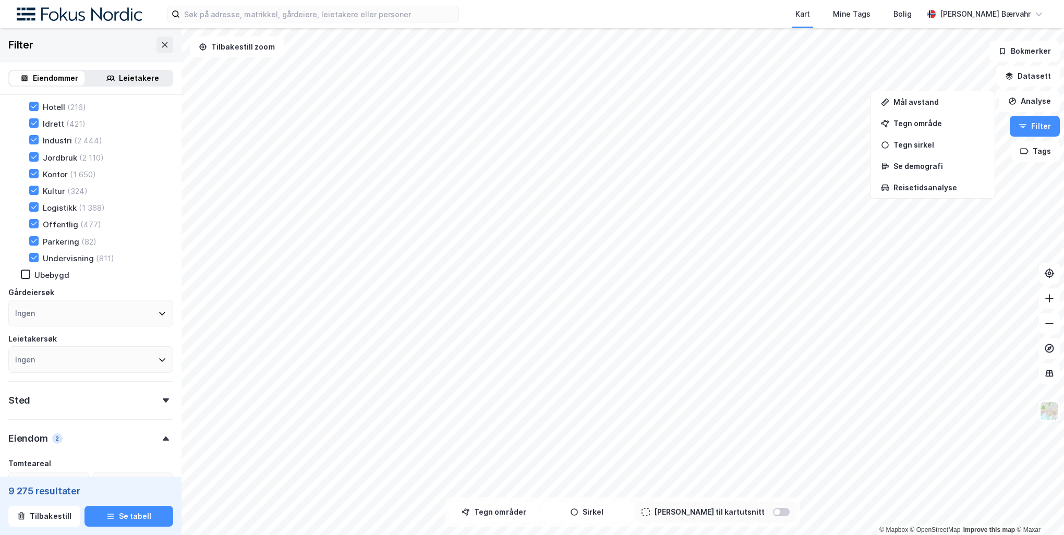
scroll to position [209, 0]
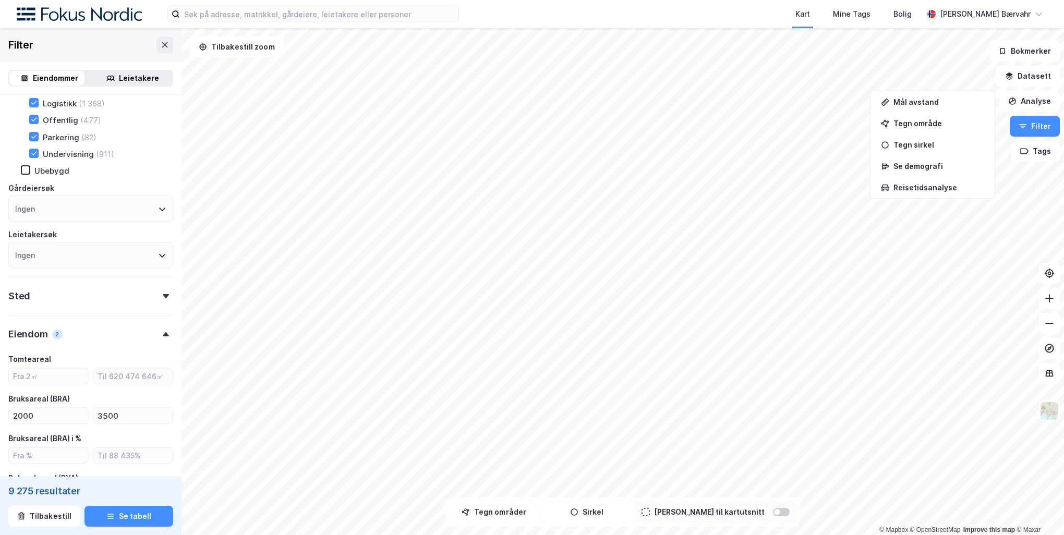
click at [135, 297] on div "Sted" at bounding box center [90, 292] width 165 height 30
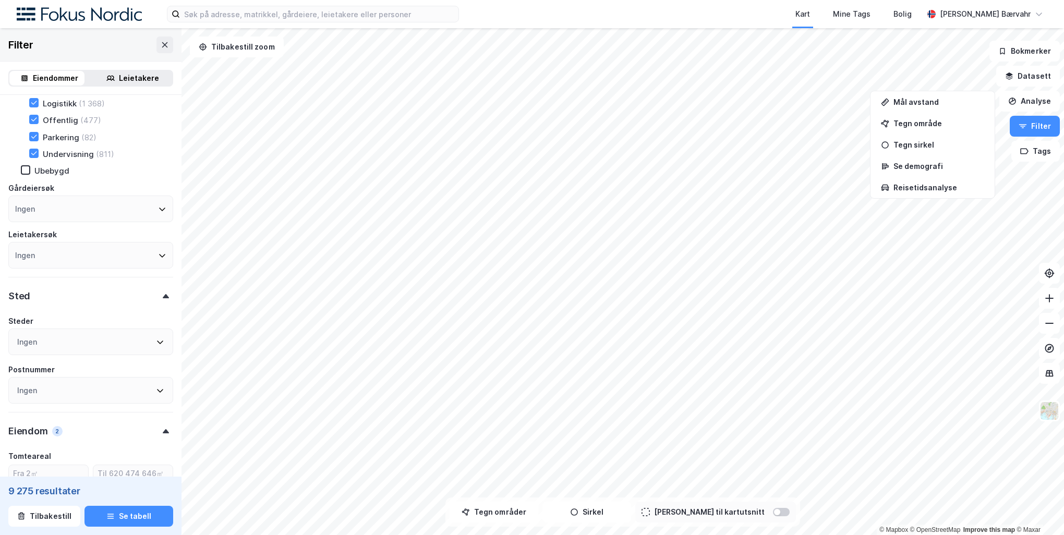
scroll to position [261, 0]
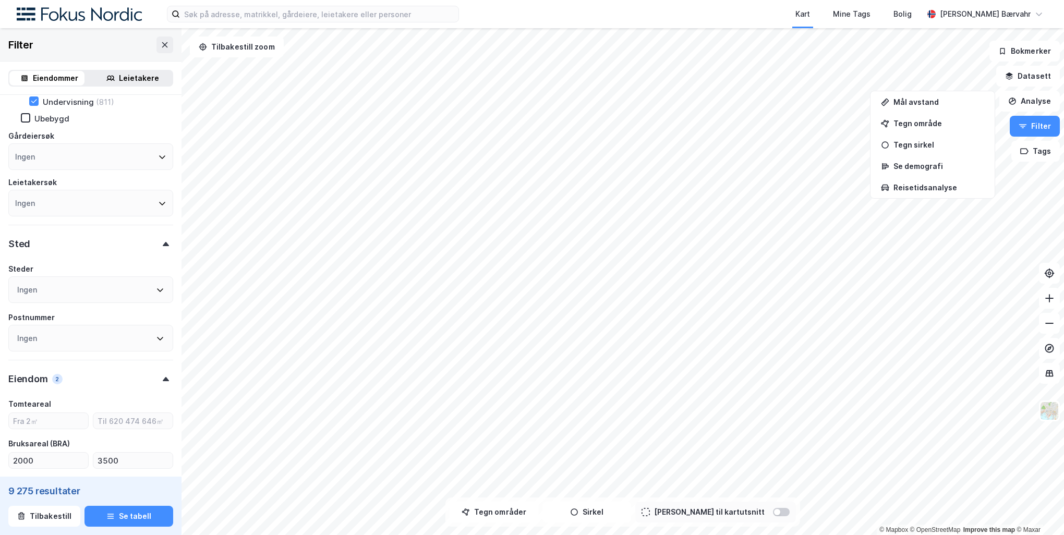
click at [118, 282] on div "Ingen" at bounding box center [90, 289] width 165 height 27
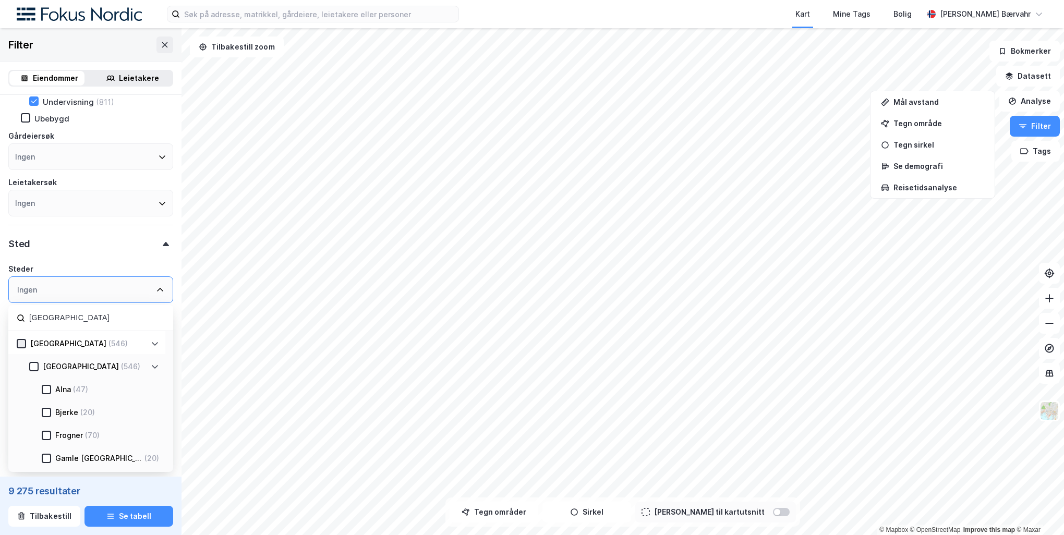
type input "oslo"
click at [21, 348] on div at bounding box center [21, 343] width 9 height 9
click at [45, 389] on icon at bounding box center [46, 389] width 7 height 7
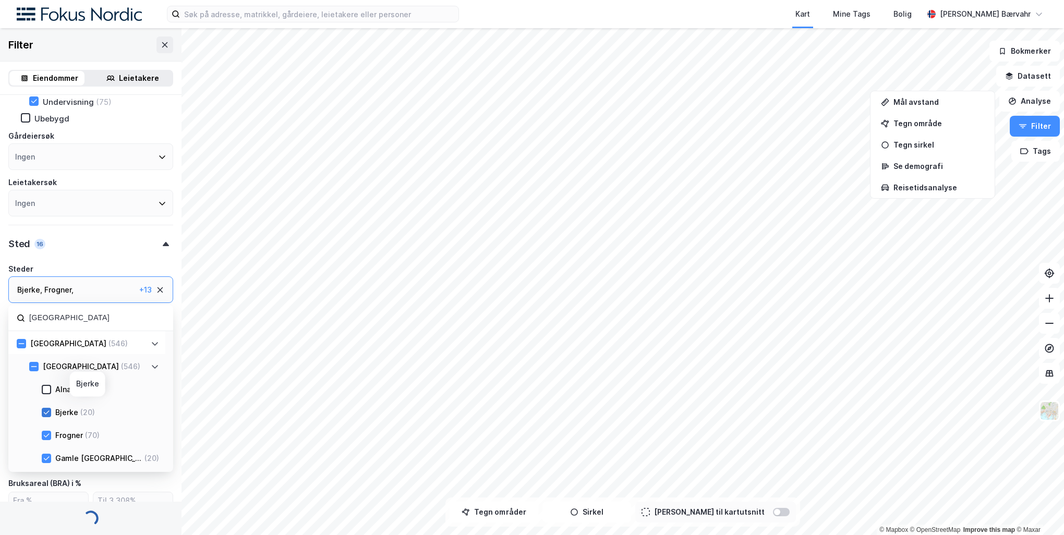
click at [46, 412] on icon at bounding box center [46, 412] width 7 height 7
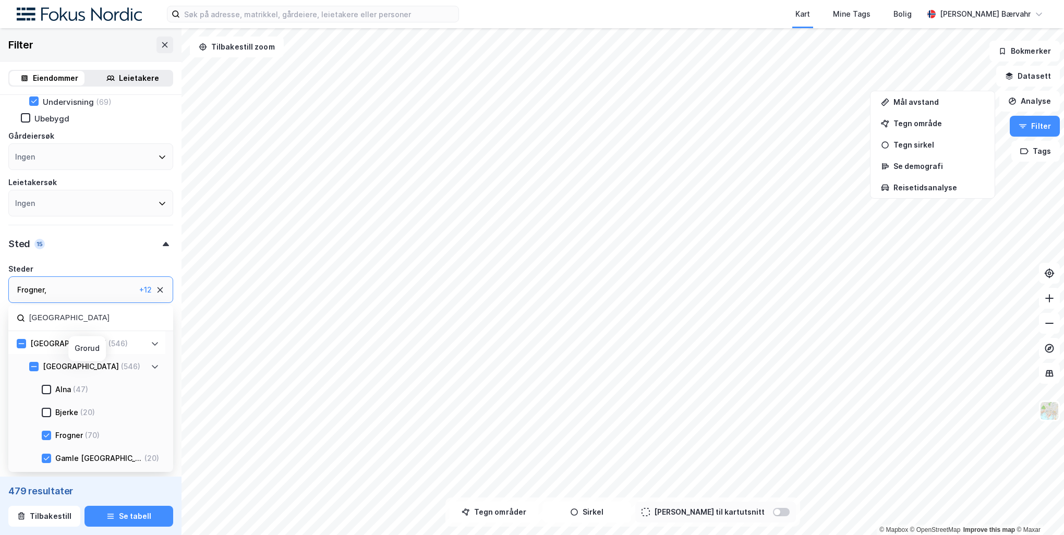
scroll to position [104, 0]
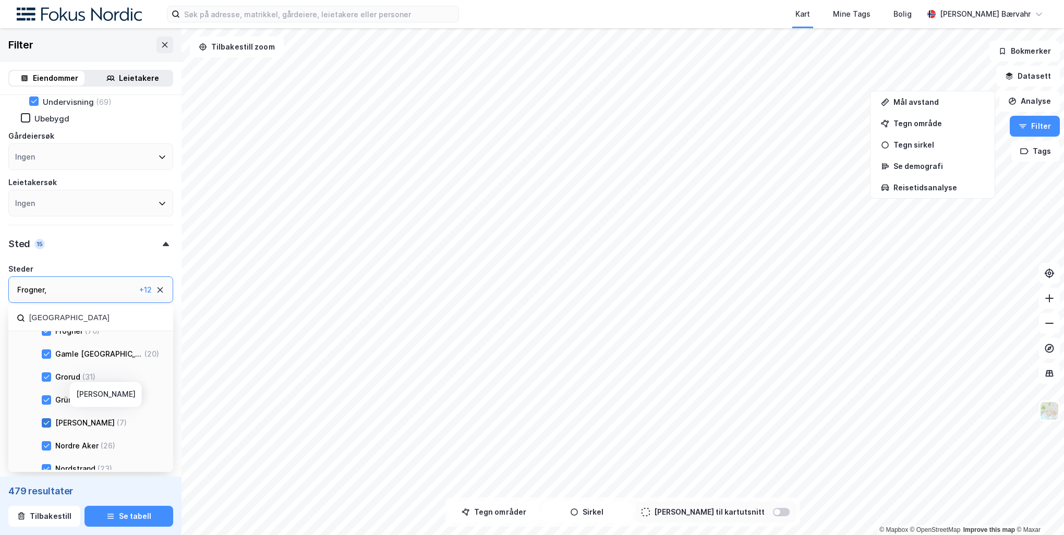
click at [45, 422] on icon at bounding box center [46, 422] width 7 height 7
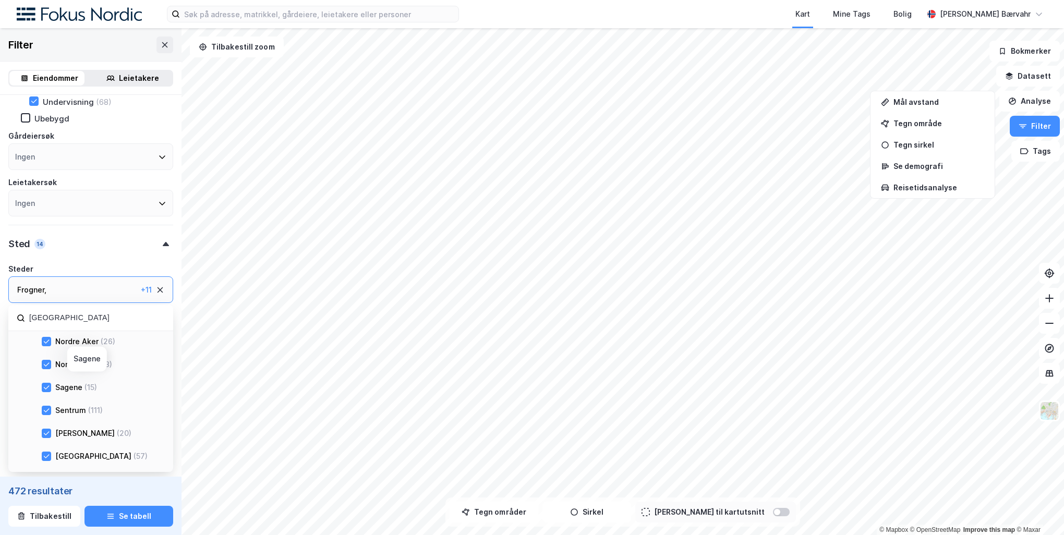
click at [51, 392] on div "Sagene (15)" at bounding box center [105, 387] width 108 height 13
click at [49, 366] on icon at bounding box center [46, 364] width 7 height 7
click at [44, 434] on icon at bounding box center [46, 433] width 7 height 7
click at [46, 460] on icon at bounding box center [46, 456] width 7 height 7
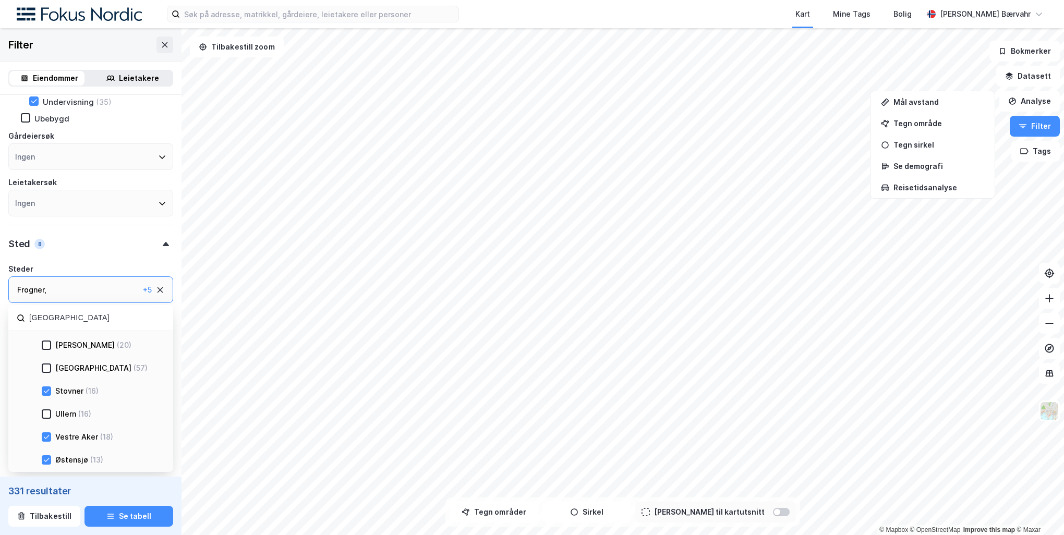
click at [46, 441] on icon at bounding box center [46, 436] width 7 height 7
click at [46, 458] on icon at bounding box center [46, 459] width 7 height 7
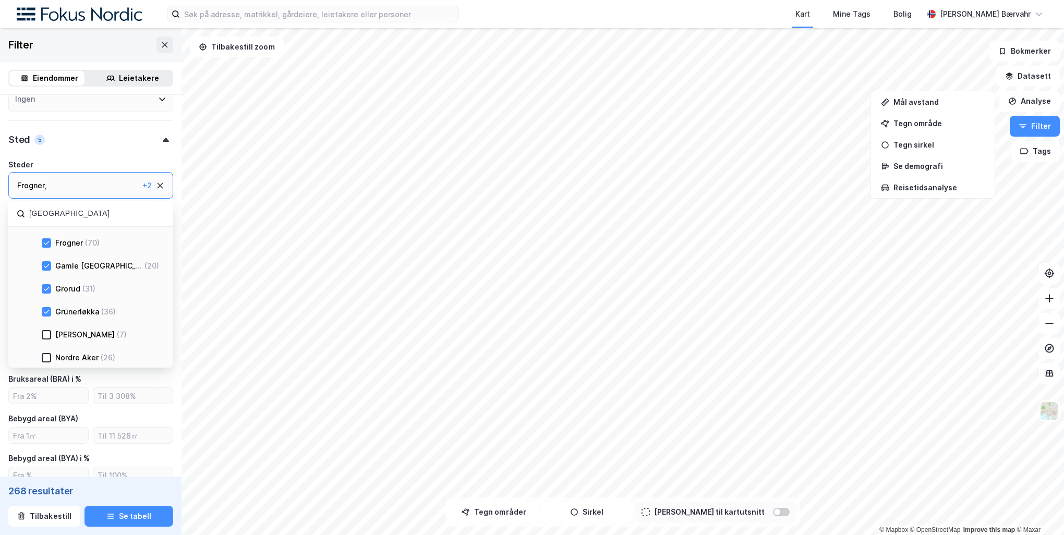
scroll to position [156, 0]
click at [46, 244] on icon at bounding box center [46, 243] width 7 height 7
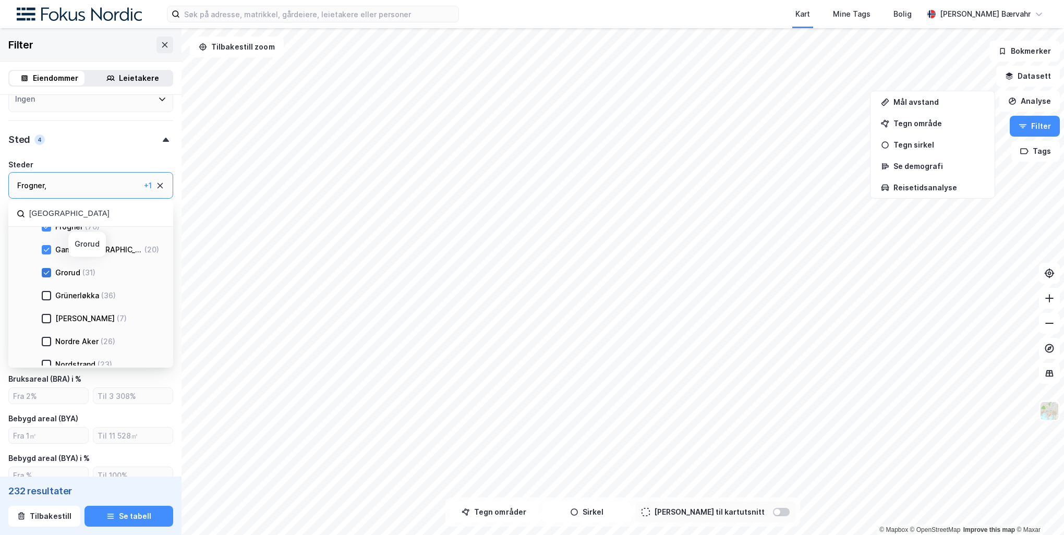
click at [47, 275] on icon at bounding box center [46, 272] width 7 height 7
type input "Ekskluder (201)"
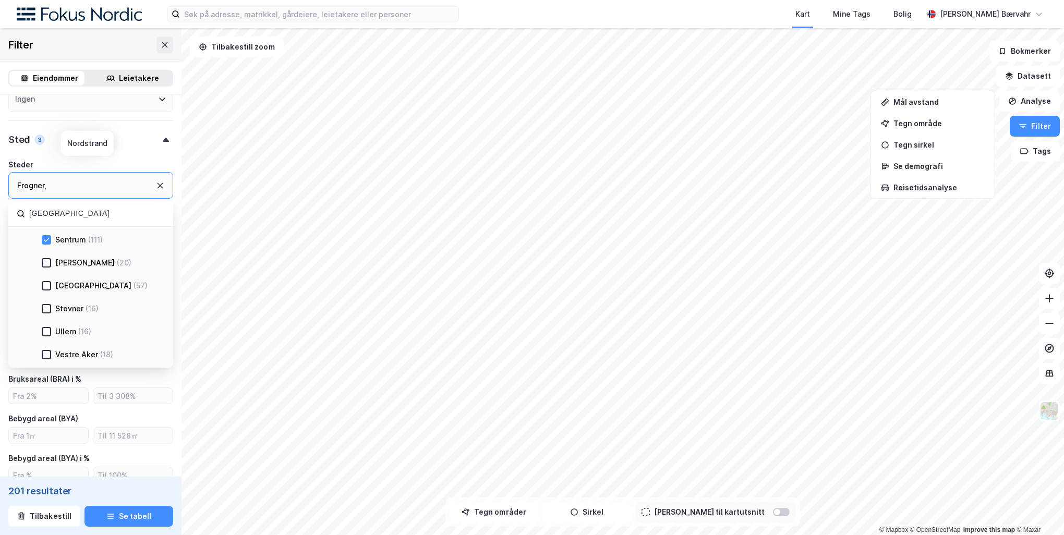
scroll to position [297, 0]
click at [169, 418] on div "Eiendomstype Annet (5) Bolig (205) Næring (201) Handel (55) Helse (2) Hotell (1…" at bounding box center [90, 458] width 181 height 1456
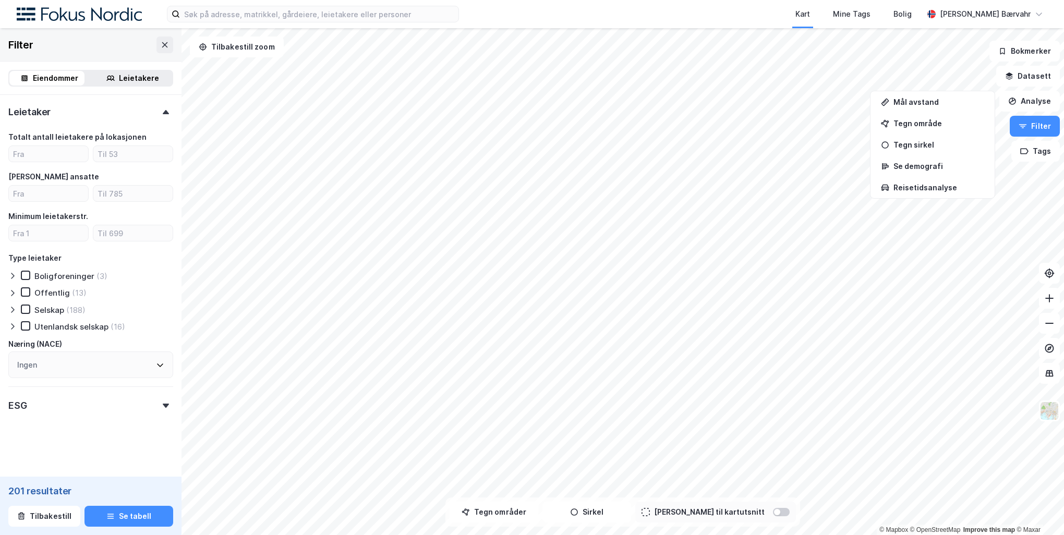
scroll to position [1076, 0]
click at [133, 512] on button "Se tabell" at bounding box center [128, 516] width 89 height 21
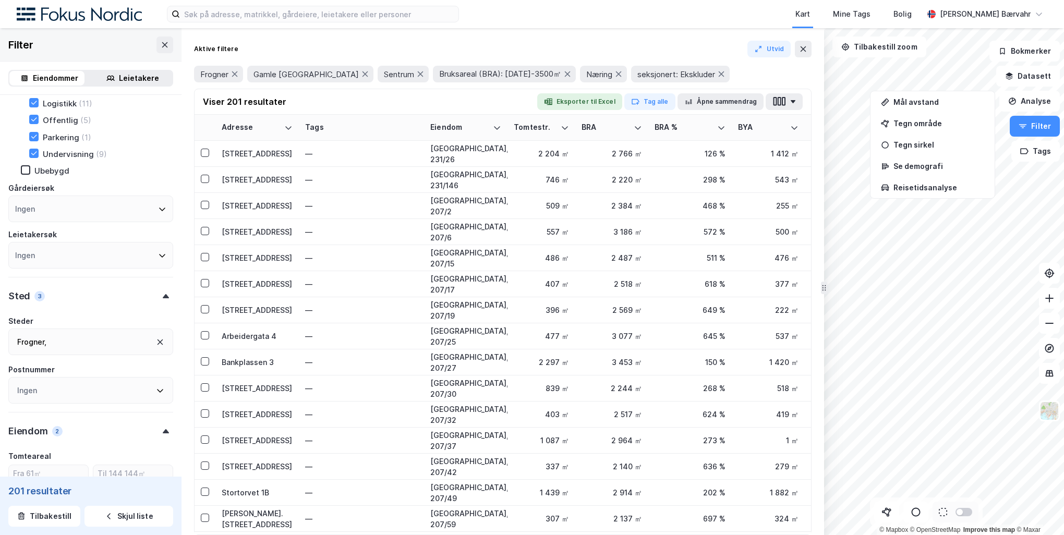
scroll to position [261, 0]
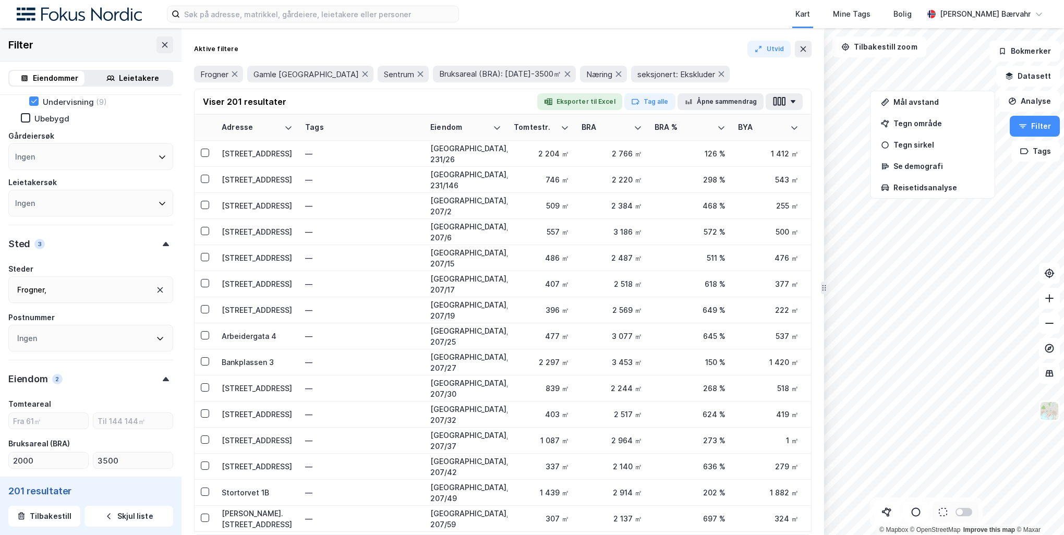
click at [112, 149] on div "Ingen" at bounding box center [90, 156] width 165 height 27
click at [155, 141] on div "Gårdeiersøk" at bounding box center [90, 136] width 165 height 13
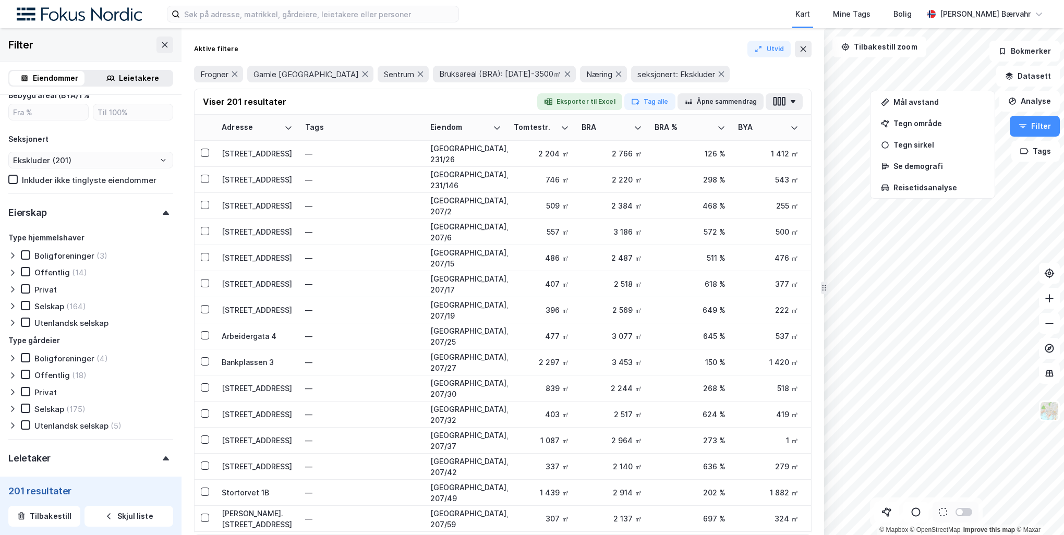
scroll to position [730, 0]
click at [779, 106] on icon "button" at bounding box center [779, 101] width 14 height 11
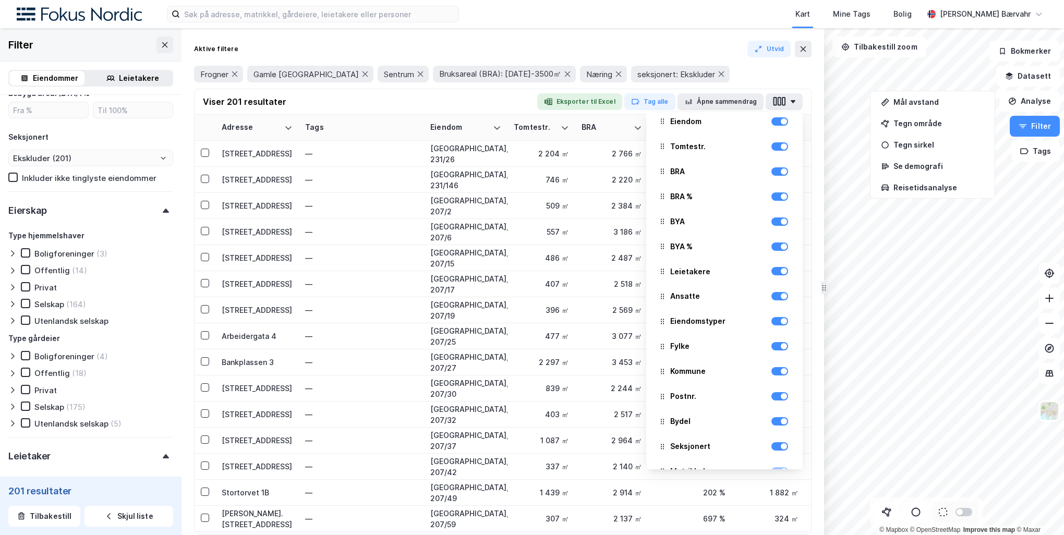
scroll to position [33, 0]
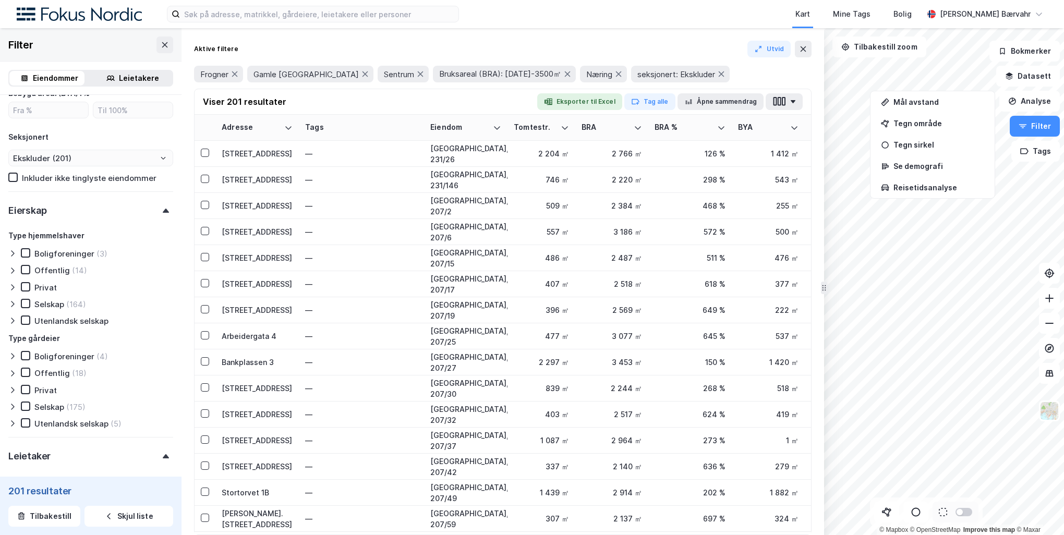
click at [802, 75] on div "Frogner Gamle Oslo Sentrum Bruksareal (BRA): 2000-3500㎡ Næring seksjonert: Eksk…" at bounding box center [502, 74] width 617 height 17
click at [575, 101] on button "Eksporter til Excel" at bounding box center [579, 101] width 85 height 17
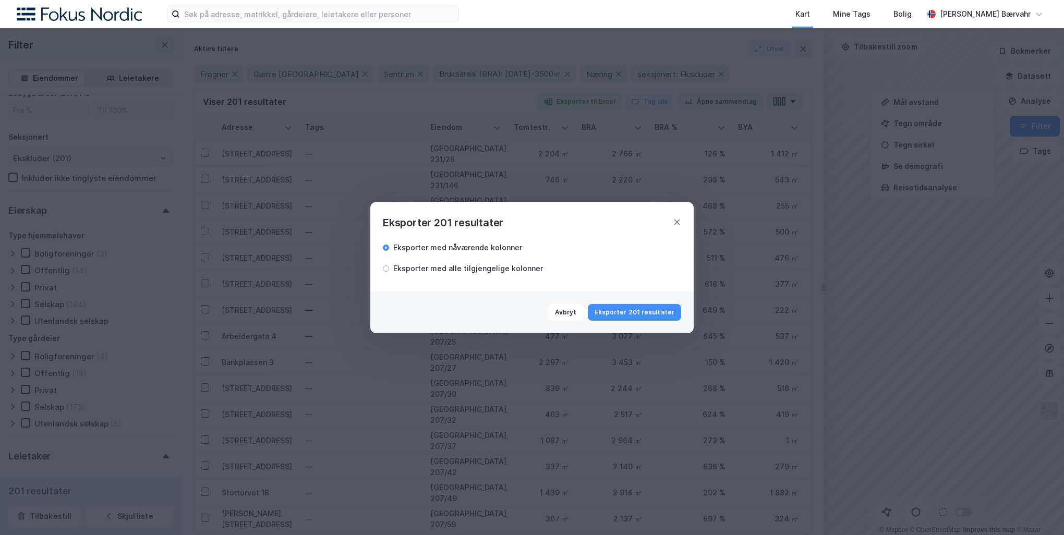
click at [518, 267] on div "Eksporter med alle tilgjengelige kolonner" at bounding box center [468, 268] width 150 height 13
click at [625, 305] on button "Eksporter 201 resultater" at bounding box center [634, 312] width 93 height 17
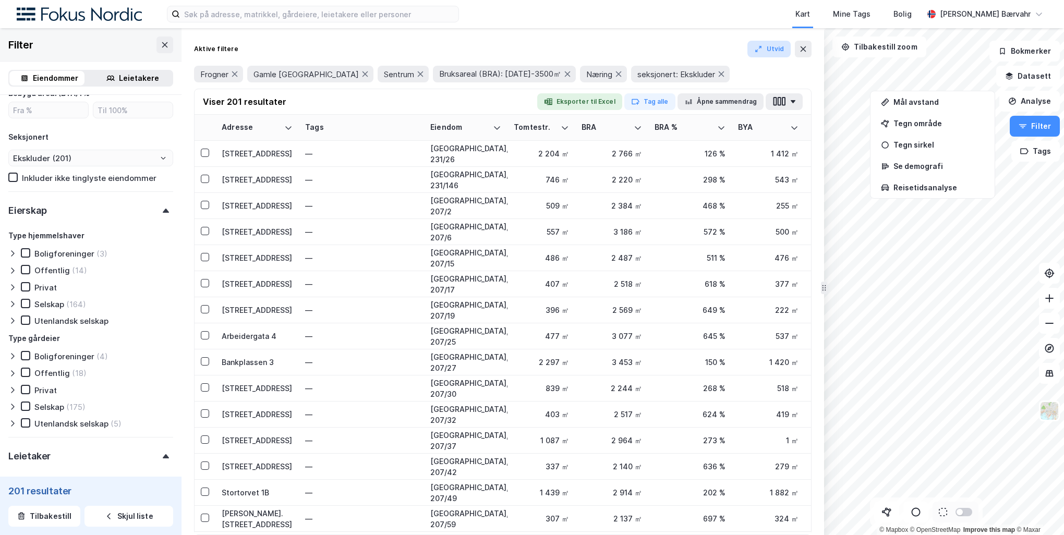
drag, startPoint x: 709, startPoint y: 40, endPoint x: 777, endPoint y: 43, distance: 68.9
click at [709, 40] on div "Aktive filtere Utvid Frogner Gamle Oslo Sentrum Bruksareal (BRA): 2000-3500㎡ Næ…" at bounding box center [502, 281] width 642 height 507
click at [799, 48] on icon at bounding box center [803, 49] width 8 height 8
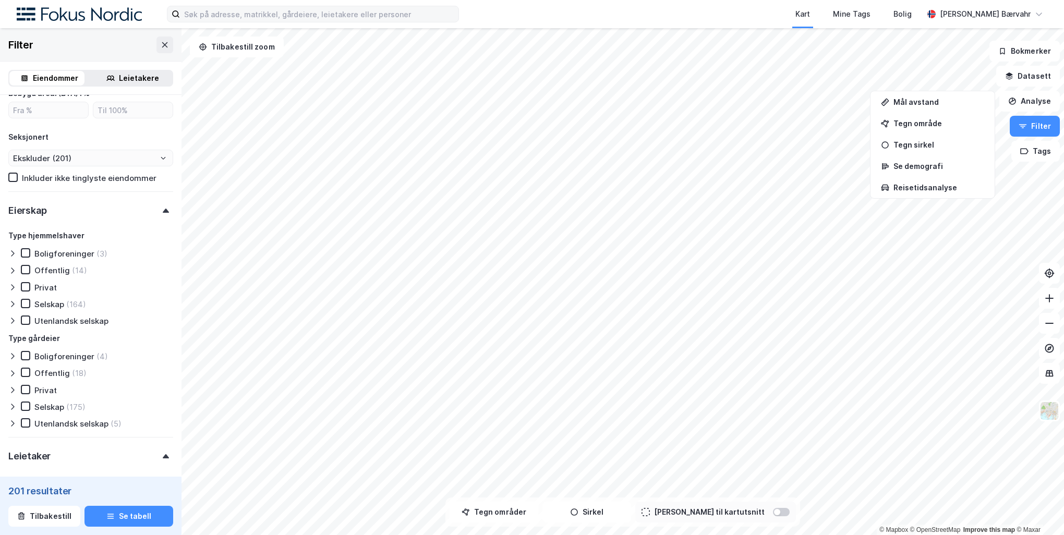
click at [345, 22] on label at bounding box center [313, 14] width 292 height 17
click at [345, 22] on input at bounding box center [319, 14] width 278 height 16
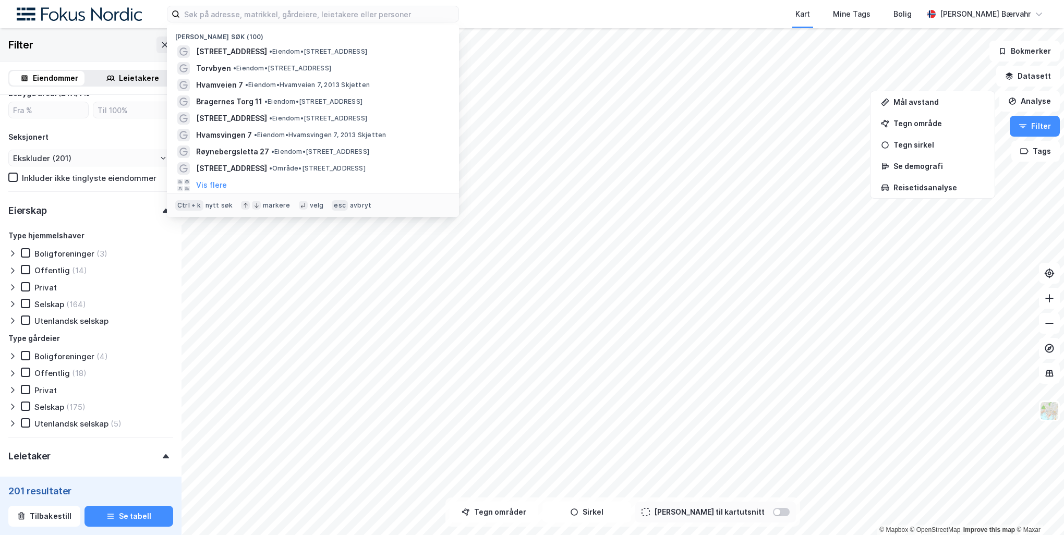
click at [100, 20] on img at bounding box center [79, 14] width 125 height 14
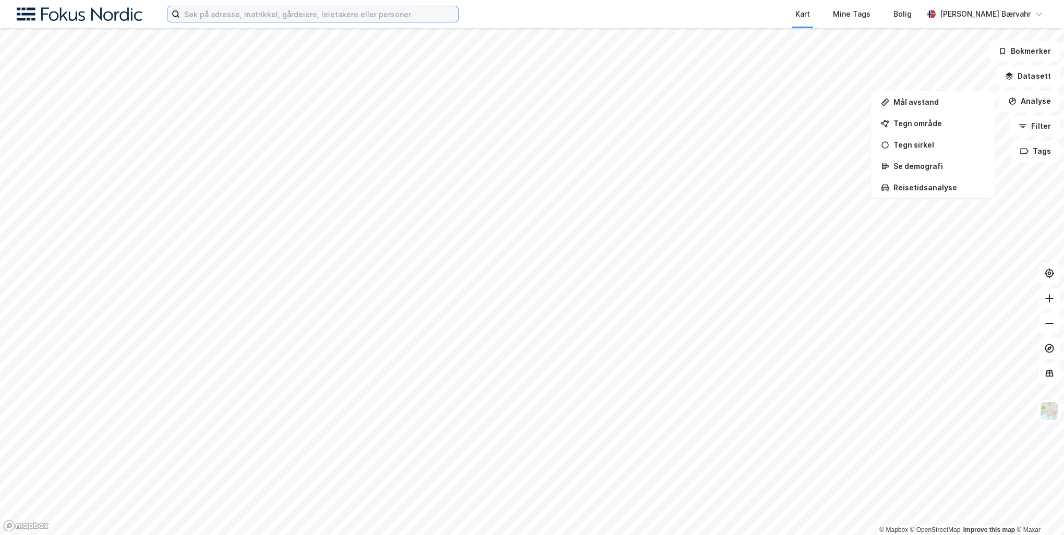
click at [334, 10] on input at bounding box center [319, 14] width 278 height 16
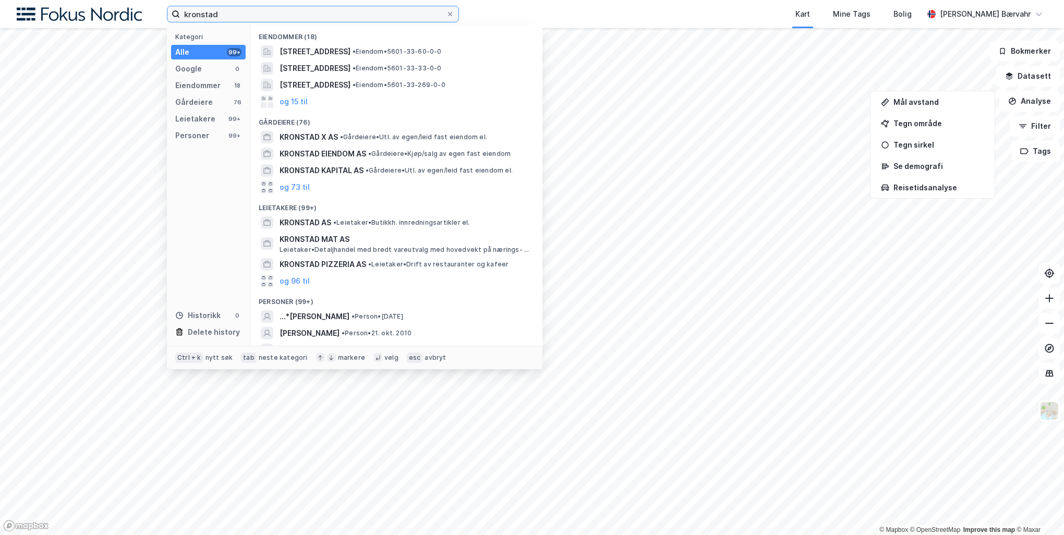
click at [276, 14] on input "kronstad" at bounding box center [313, 14] width 266 height 16
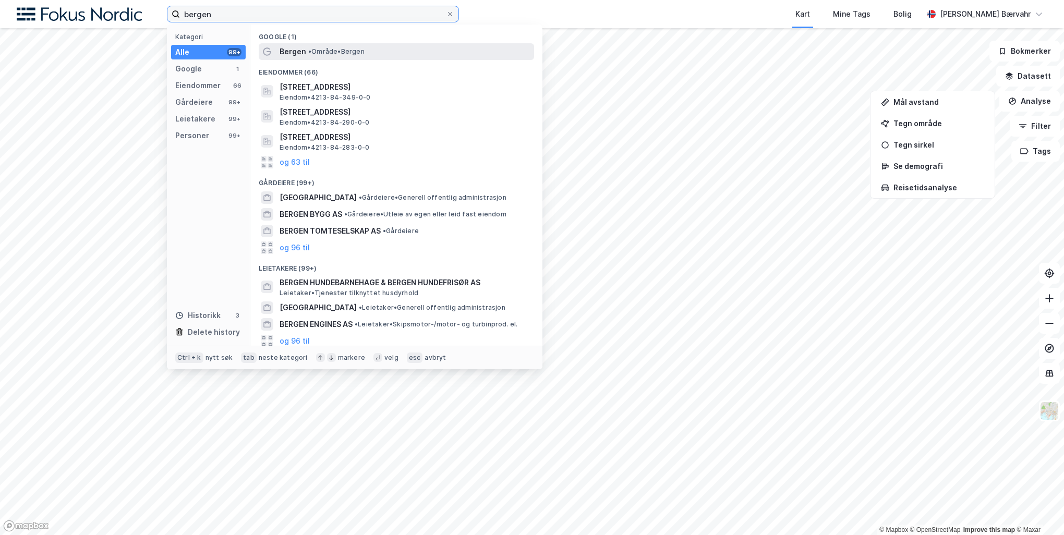
type input "bergen"
click at [353, 56] on div "Bergen • Område • Bergen" at bounding box center [405, 51] width 252 height 13
